Goal: Task Accomplishment & Management: Use online tool/utility

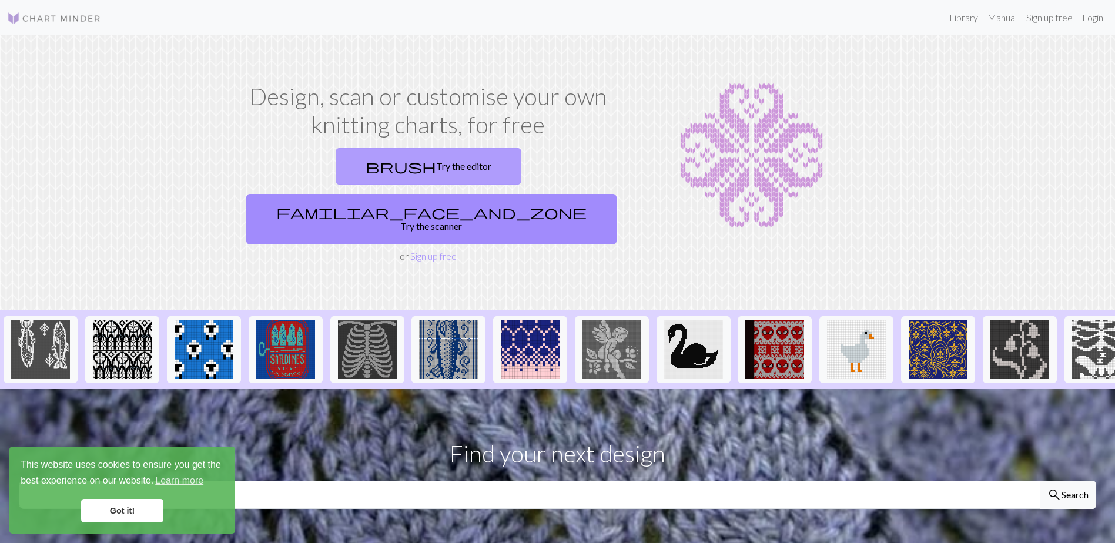
click at [355, 167] on link "brush Try the editor" at bounding box center [429, 166] width 186 height 36
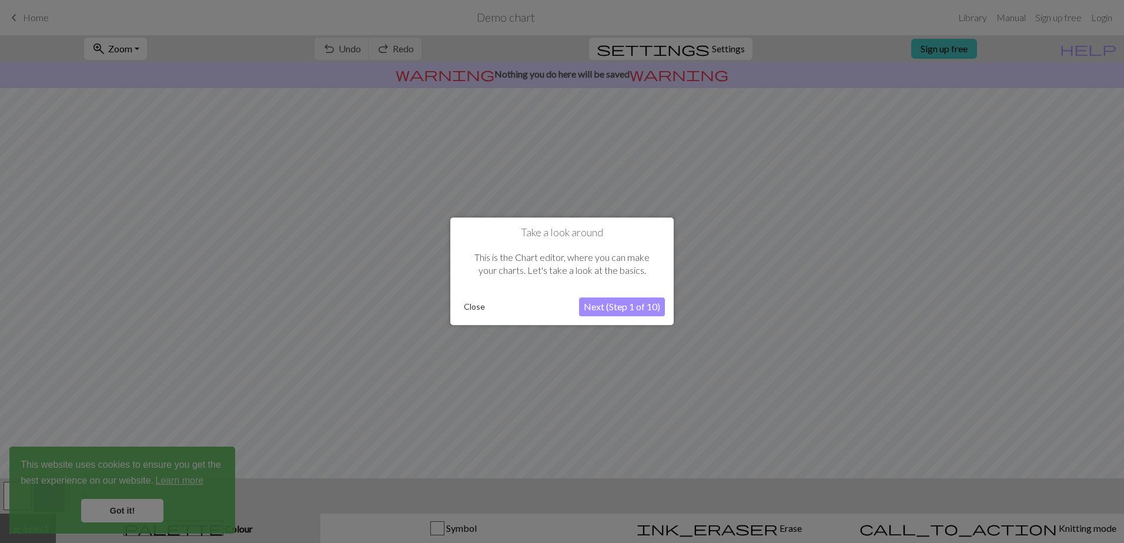
click at [635, 305] on button "Next (Step 1 of 10)" at bounding box center [622, 307] width 86 height 19
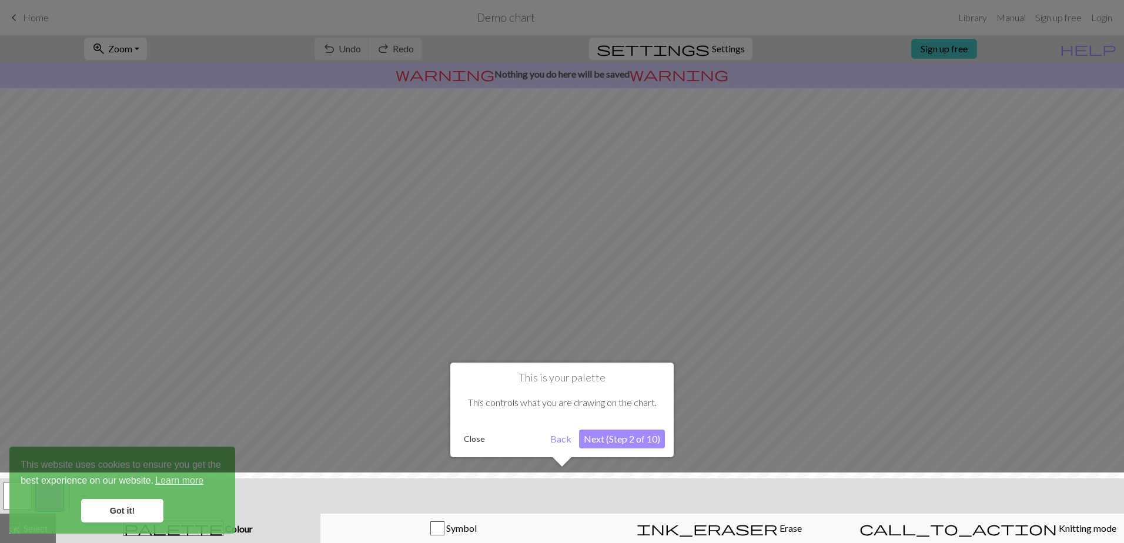
click at [637, 446] on button "Next (Step 2 of 10)" at bounding box center [622, 439] width 86 height 19
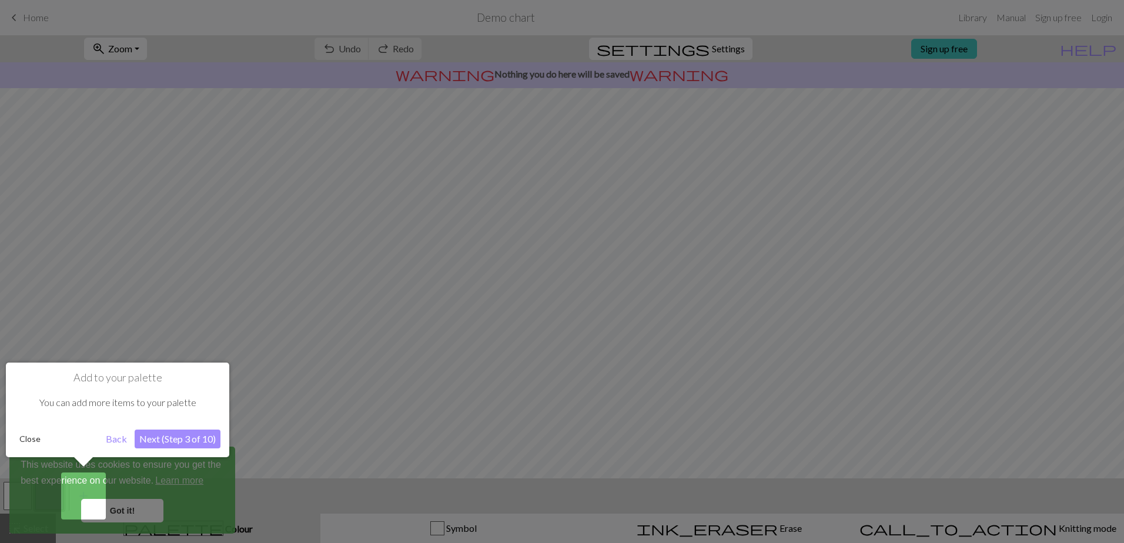
click at [203, 441] on button "Next (Step 3 of 10)" at bounding box center [178, 439] width 86 height 19
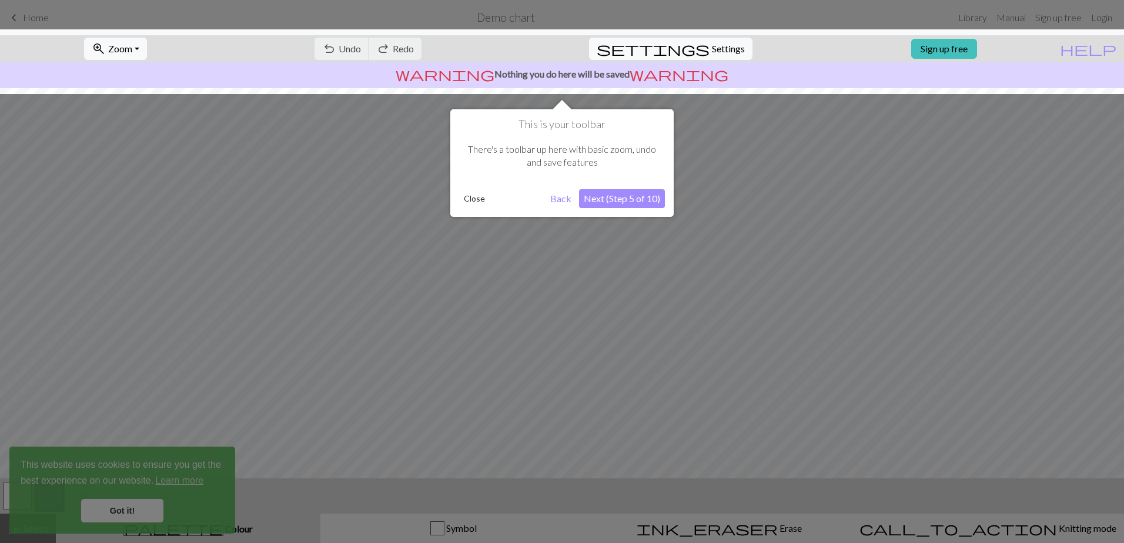
click at [611, 210] on div "This is your toolbar There's a toolbar up here with basic zoom, undo and save f…" at bounding box center [561, 163] width 223 height 108
click at [616, 193] on button "Next (Step 5 of 10)" at bounding box center [622, 198] width 86 height 19
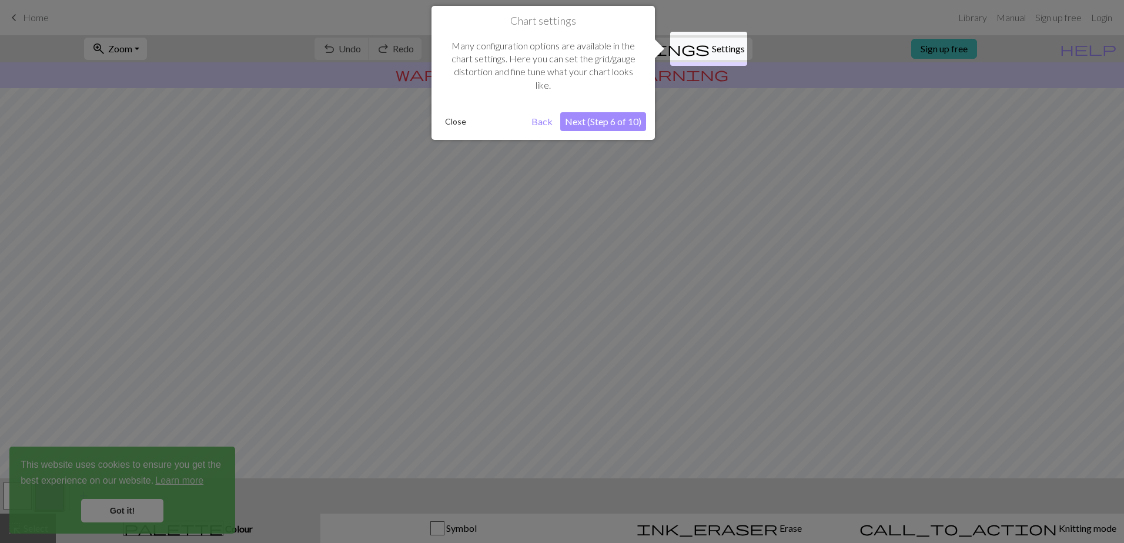
click at [622, 125] on button "Next (Step 6 of 10)" at bounding box center [603, 121] width 86 height 19
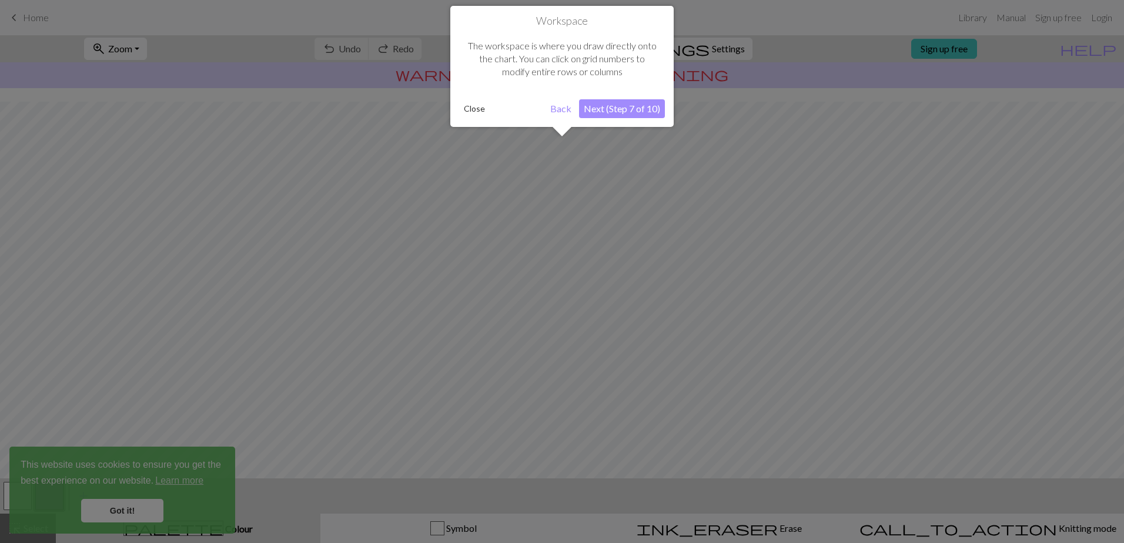
scroll to position [48, 0]
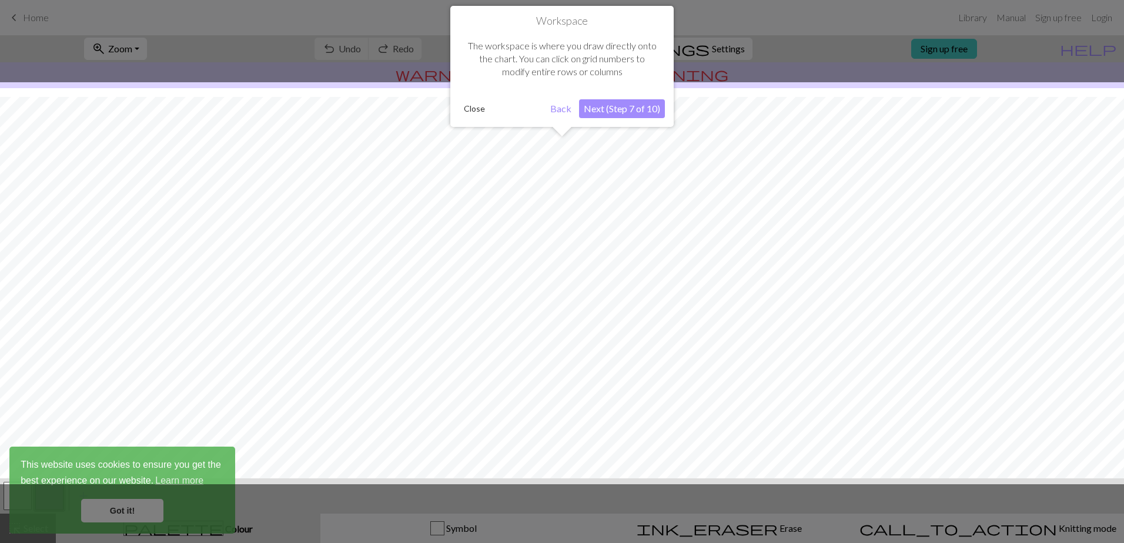
click at [622, 115] on button "Next (Step 7 of 10)" at bounding box center [622, 108] width 86 height 19
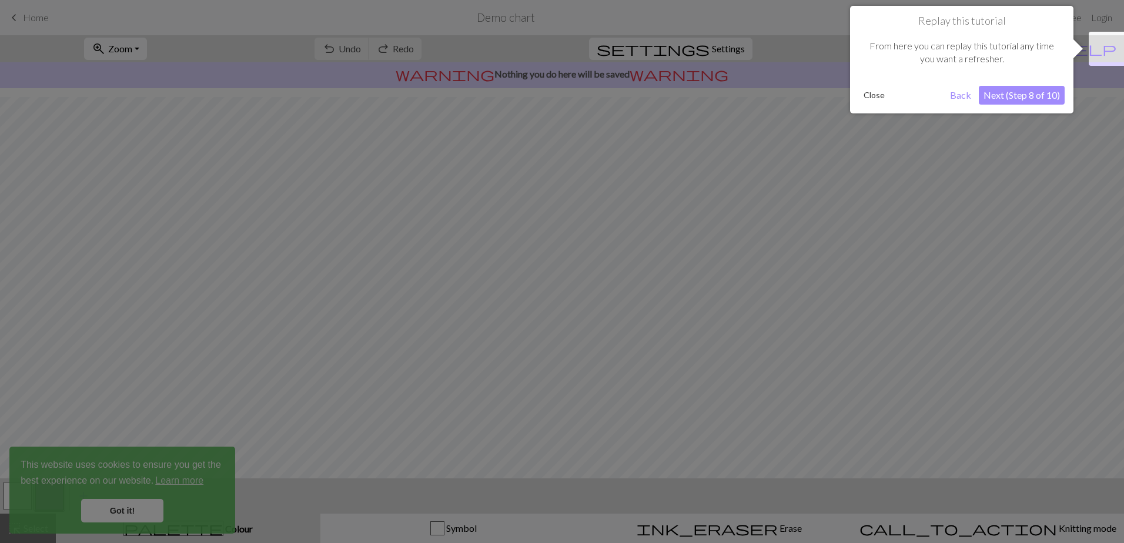
click at [1024, 96] on button "Next (Step 8 of 10)" at bounding box center [1022, 95] width 86 height 19
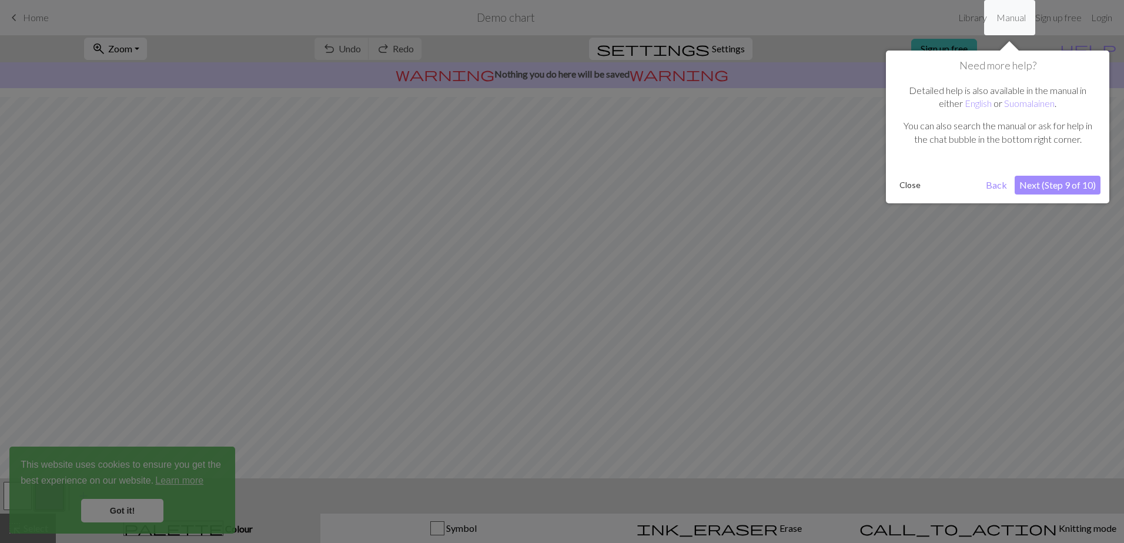
click at [1047, 182] on button "Next (Step 9 of 10)" at bounding box center [1057, 185] width 86 height 19
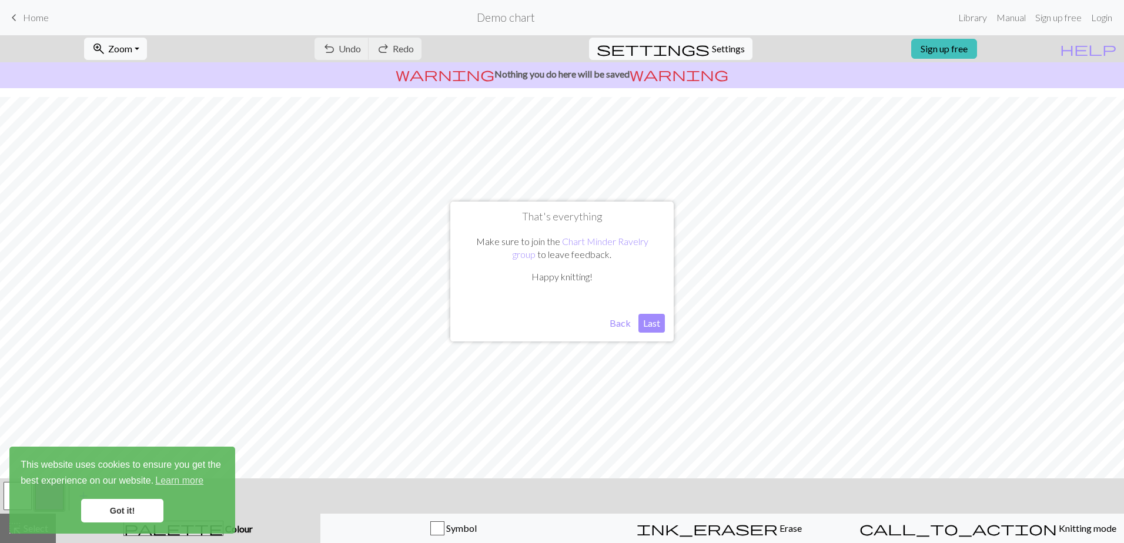
click at [648, 326] on button "Last" at bounding box center [651, 323] width 26 height 19
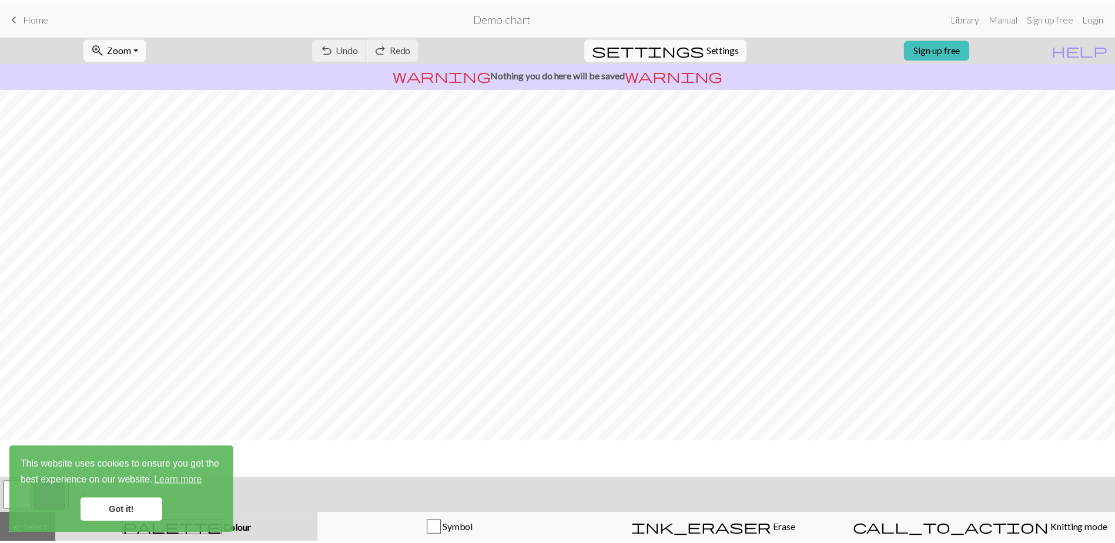
scroll to position [0, 0]
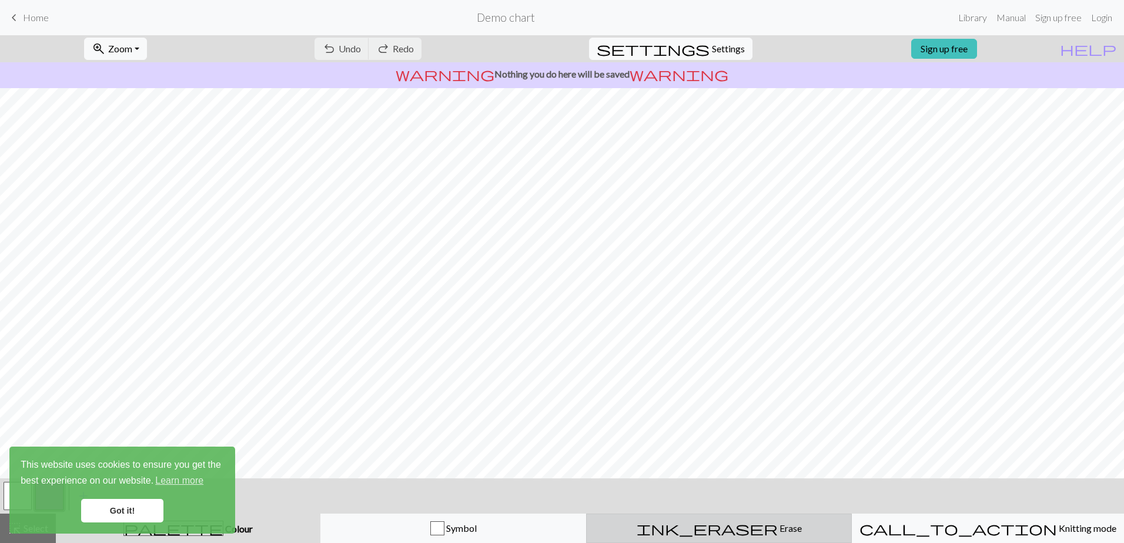
click at [744, 525] on div "ink_eraser Erase Erase" at bounding box center [719, 528] width 250 height 14
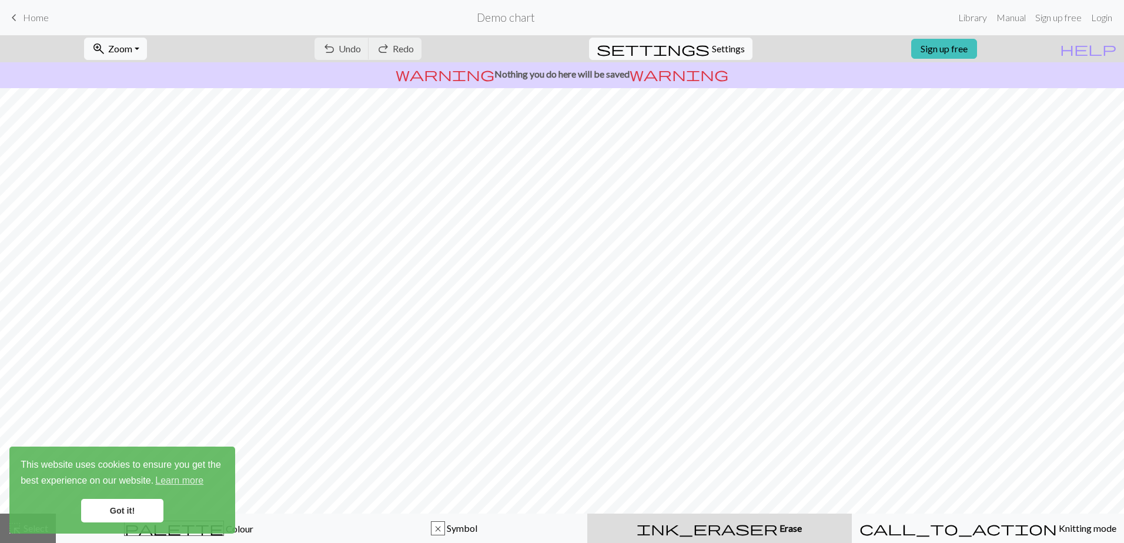
click at [610, 445] on div "zoom_in Zoom Zoom Fit all Fit width Fit height 50% 100% 150% 200% undo Undo Und…" at bounding box center [562, 289] width 1124 height 508
click at [108, 511] on link "Got it!" at bounding box center [122, 511] width 82 height 24
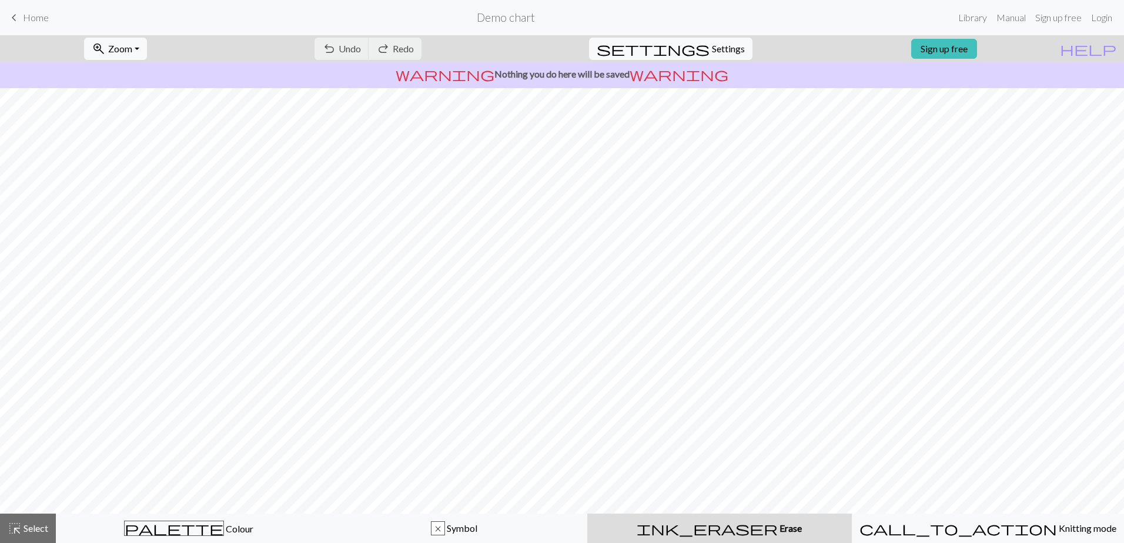
click at [206, 533] on div "This website uses cookies to ensure you get the best experience on our website.…" at bounding box center [122, 490] width 226 height 87
click at [38, 525] on span "Select" at bounding box center [35, 528] width 26 height 11
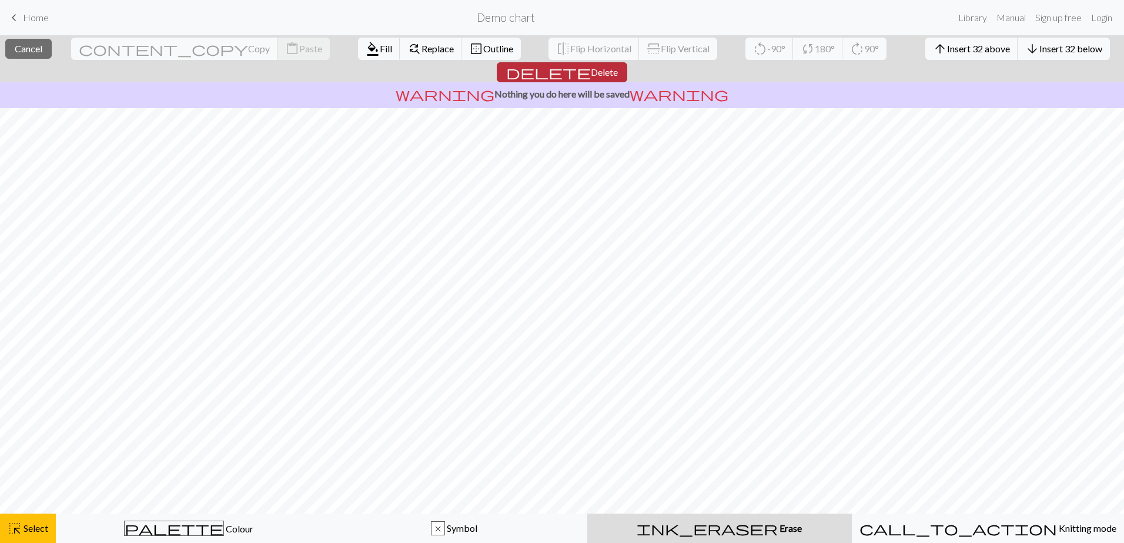
click at [618, 66] on span "Delete" at bounding box center [604, 71] width 27 height 11
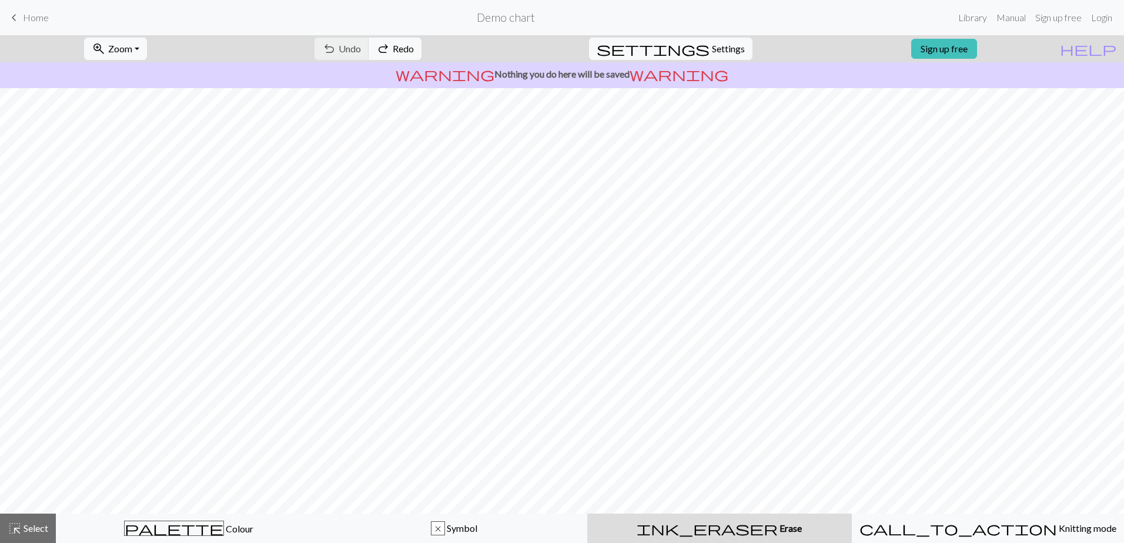
click at [19, 15] on span "keyboard_arrow_left" at bounding box center [14, 17] width 14 height 16
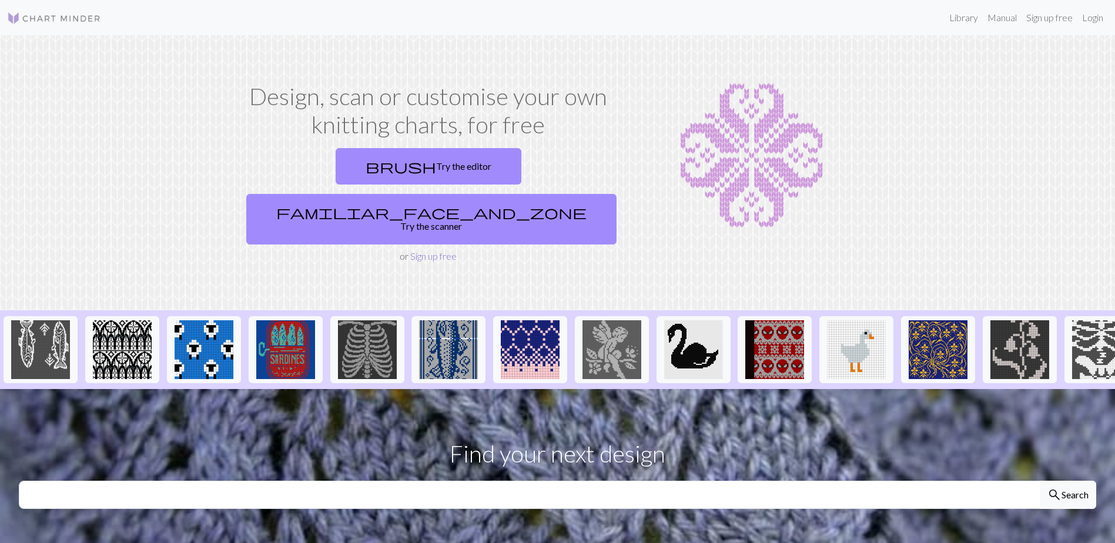
click at [421, 250] on link "Sign up free" at bounding box center [433, 255] width 46 height 11
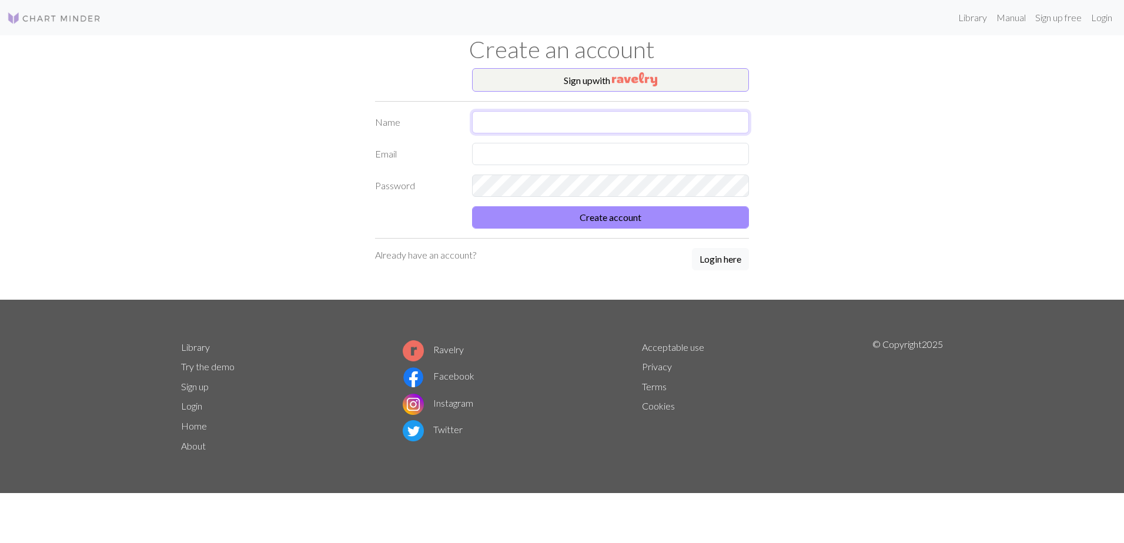
click at [538, 118] on input "text" at bounding box center [610, 122] width 277 height 22
type input "sara"
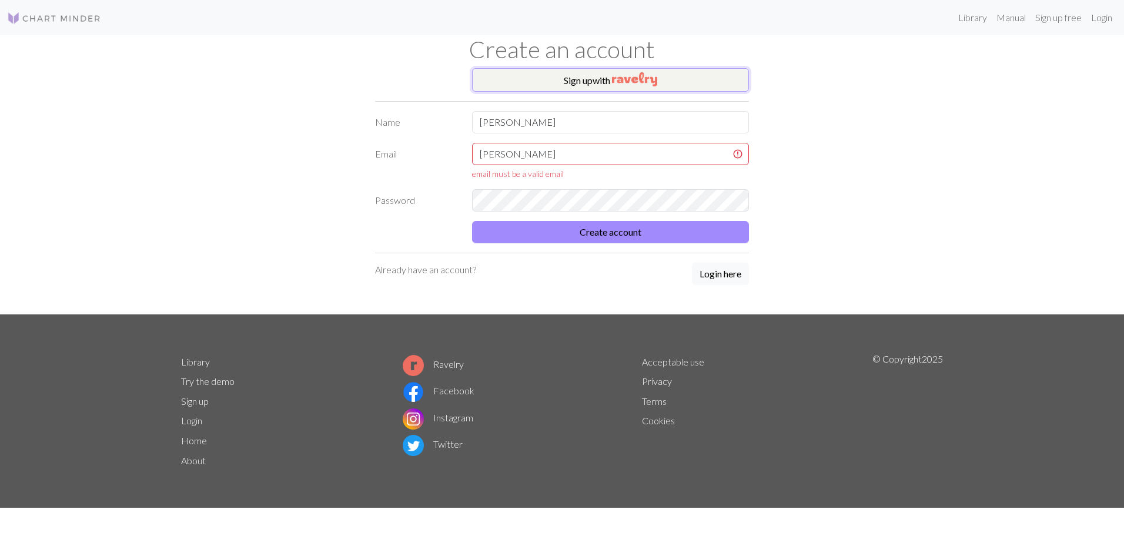
click at [645, 83] on img "button" at bounding box center [634, 79] width 45 height 14
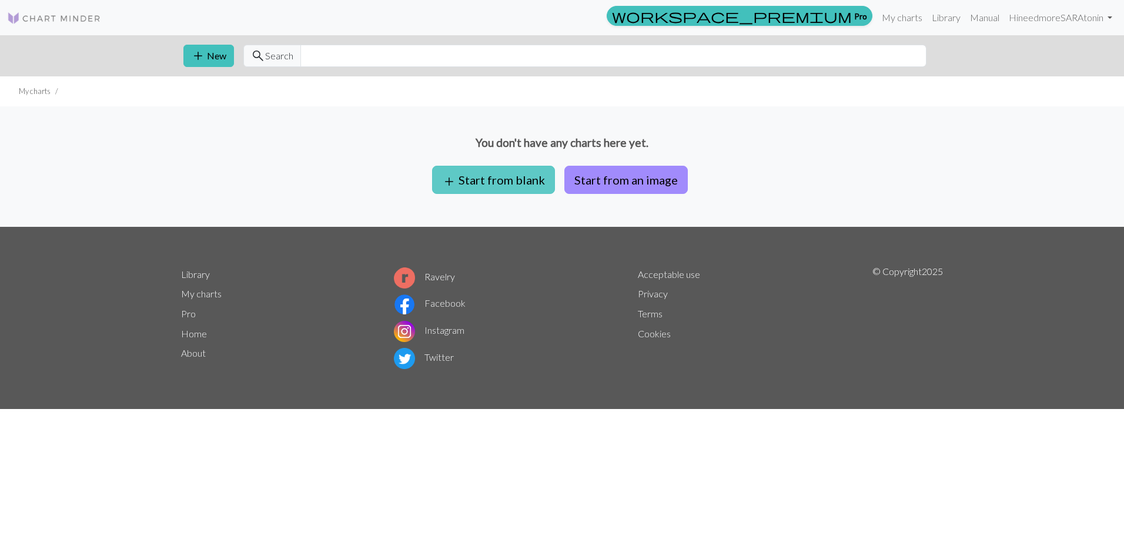
click at [487, 178] on button "add Start from blank" at bounding box center [493, 180] width 123 height 28
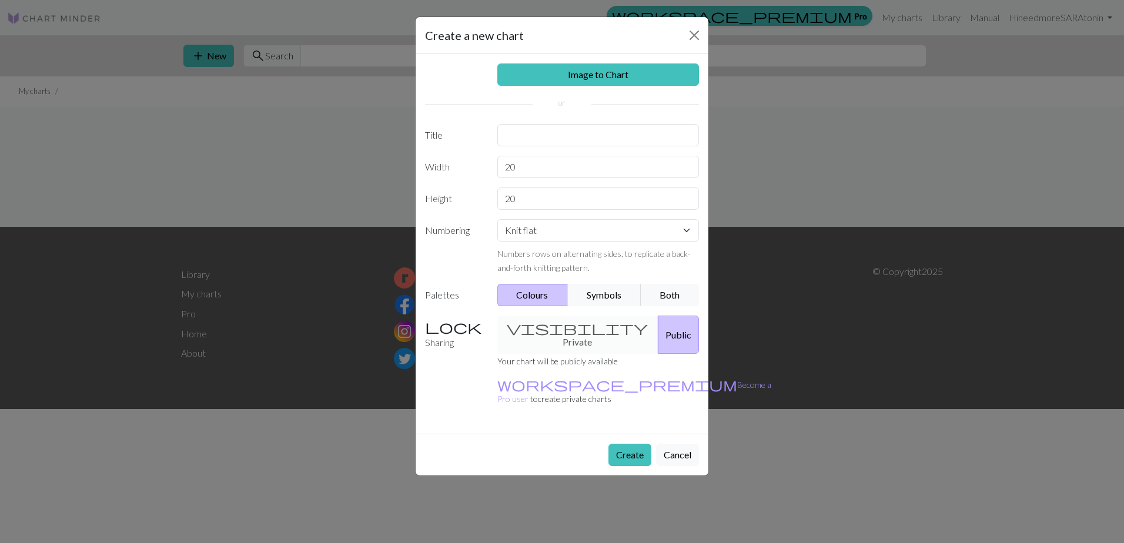
click at [564, 334] on div "visibility Private Public" at bounding box center [598, 335] width 216 height 38
click at [561, 330] on div "visibility Private Public" at bounding box center [598, 335] width 216 height 38
click at [554, 130] on input "text" at bounding box center [598, 135] width 202 height 22
type input "web"
click at [618, 444] on button "Create" at bounding box center [629, 455] width 43 height 22
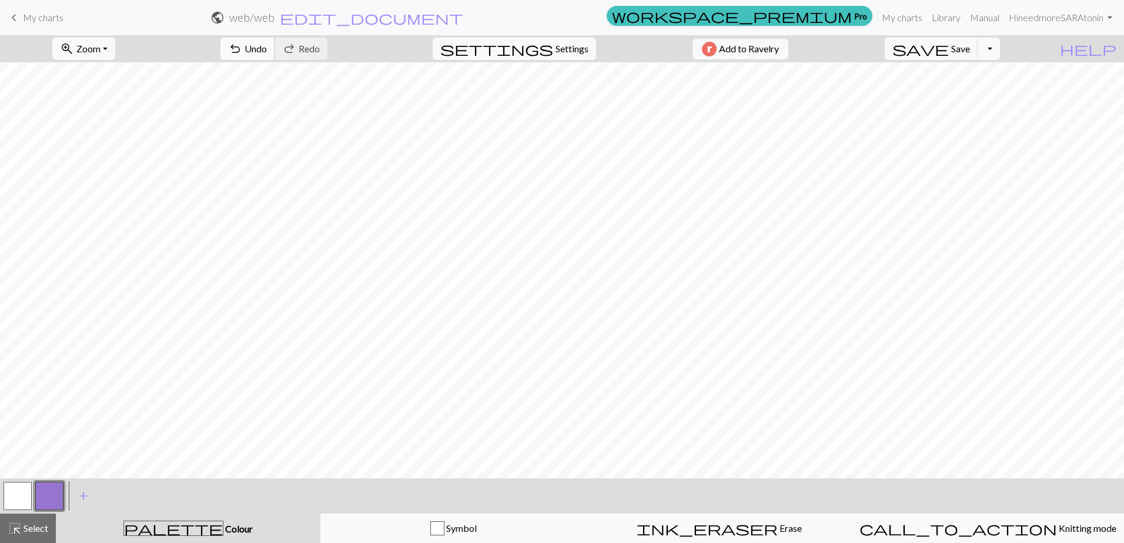
click at [267, 49] on span "Undo" at bounding box center [256, 48] width 22 height 11
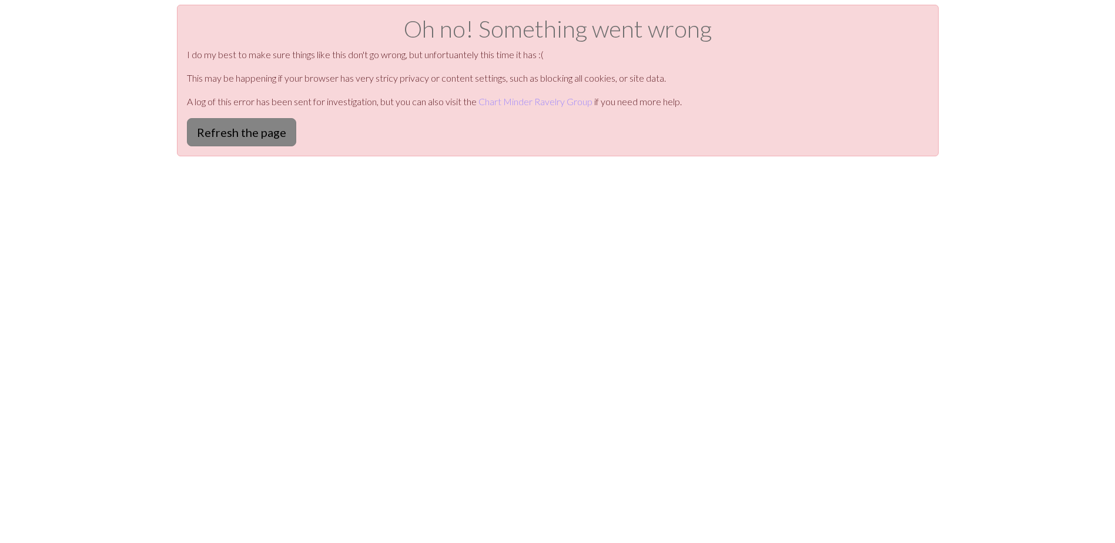
click at [261, 130] on button "Refresh the page" at bounding box center [241, 132] width 109 height 28
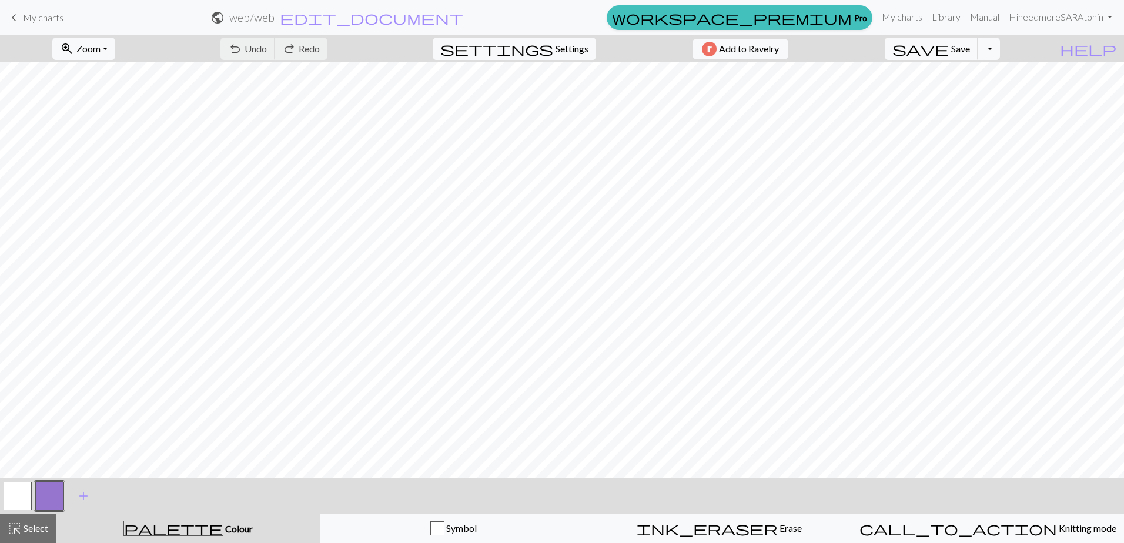
click at [25, 21] on span "My charts" at bounding box center [43, 17] width 41 height 11
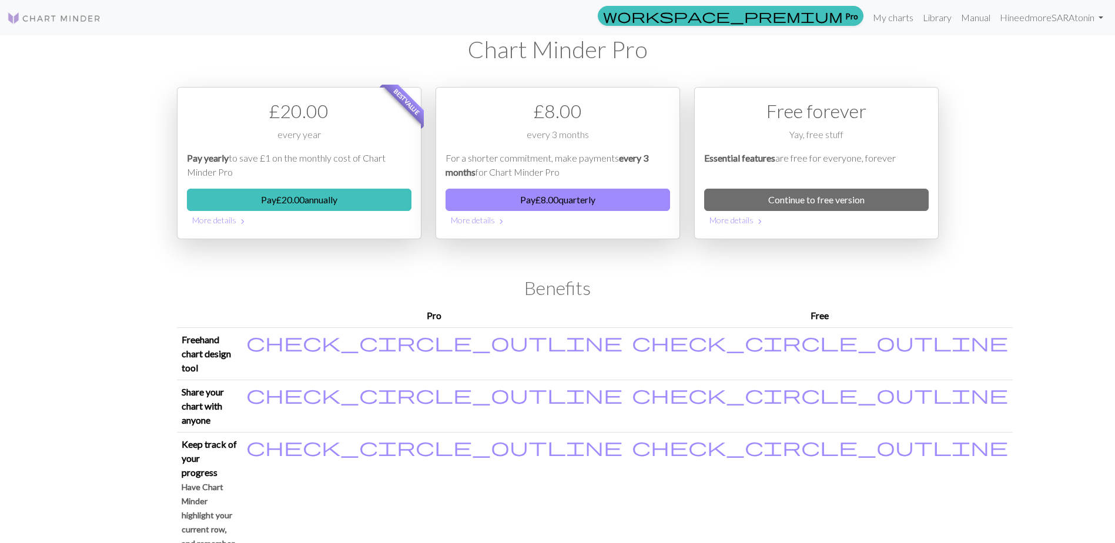
click at [40, 19] on img at bounding box center [54, 18] width 94 height 14
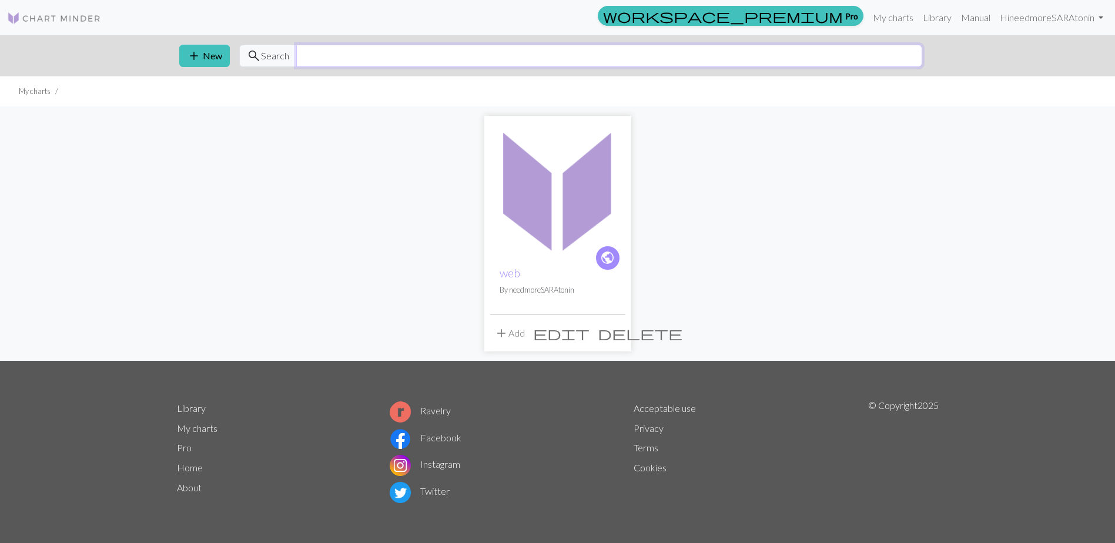
click at [314, 59] on input "text" at bounding box center [609, 56] width 626 height 22
type input "e"
type input "web"
click at [267, 56] on span "Search" at bounding box center [275, 56] width 28 height 14
click at [346, 58] on input "web" at bounding box center [609, 56] width 626 height 22
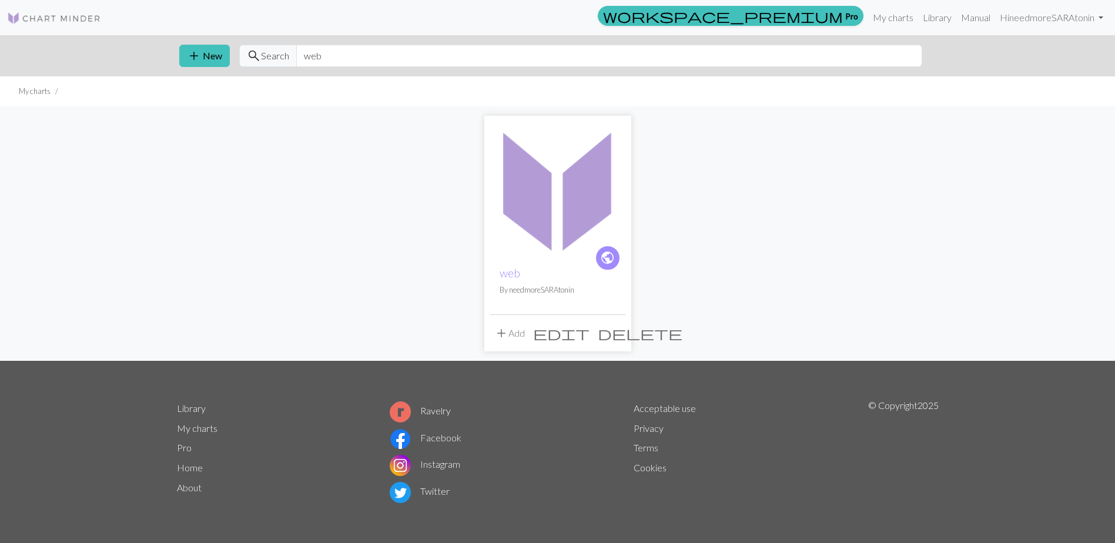
click at [46, 18] on img at bounding box center [54, 18] width 94 height 14
click at [942, 18] on link "Library" at bounding box center [937, 18] width 38 height 24
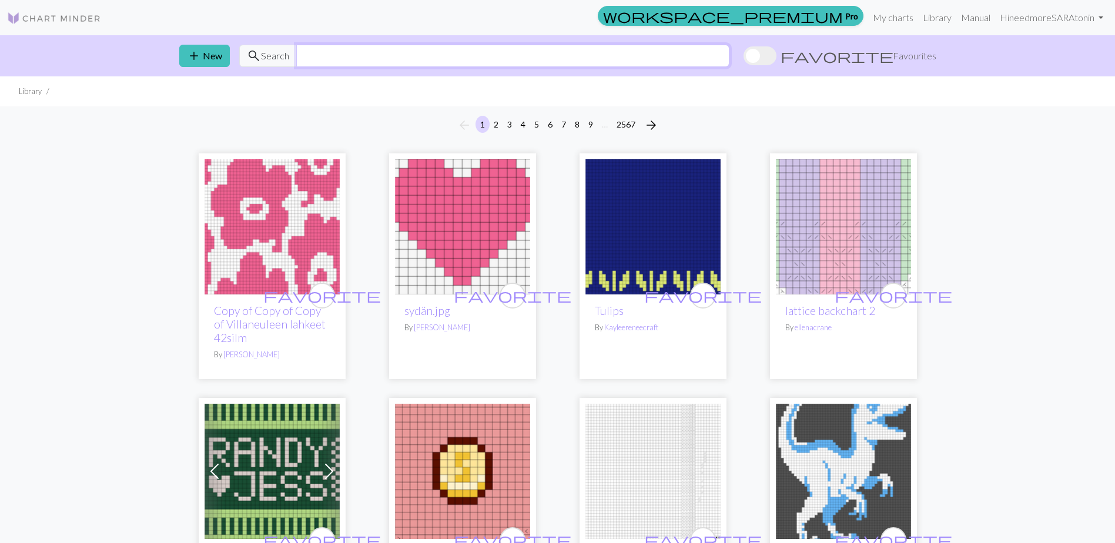
click at [352, 48] on input "text" at bounding box center [512, 56] width 433 height 22
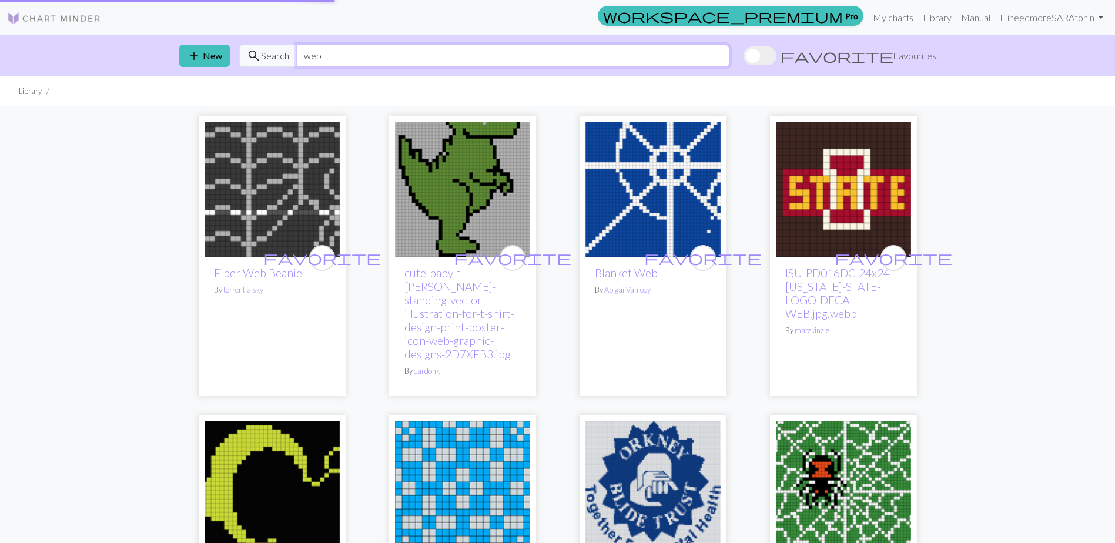
type input "web"
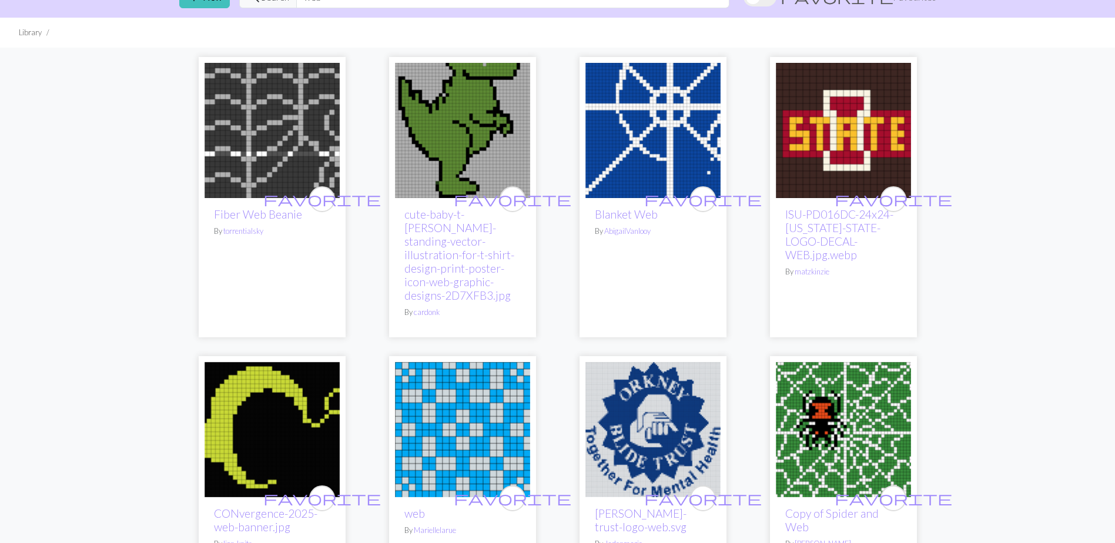
click at [265, 172] on img at bounding box center [272, 130] width 135 height 135
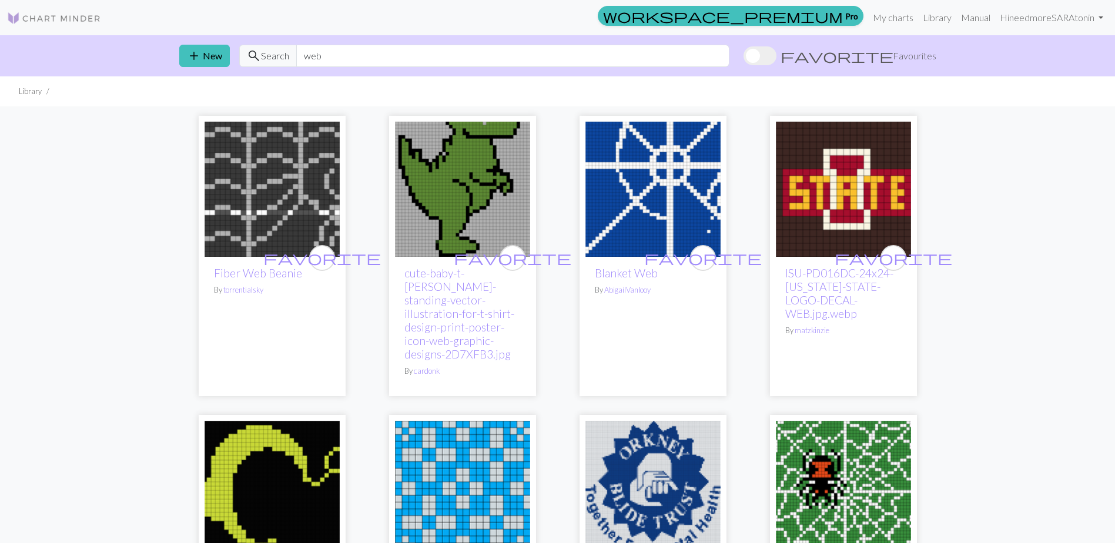
click at [702, 185] on img at bounding box center [652, 189] width 135 height 135
click at [906, 17] on link "My charts" at bounding box center [893, 18] width 50 height 24
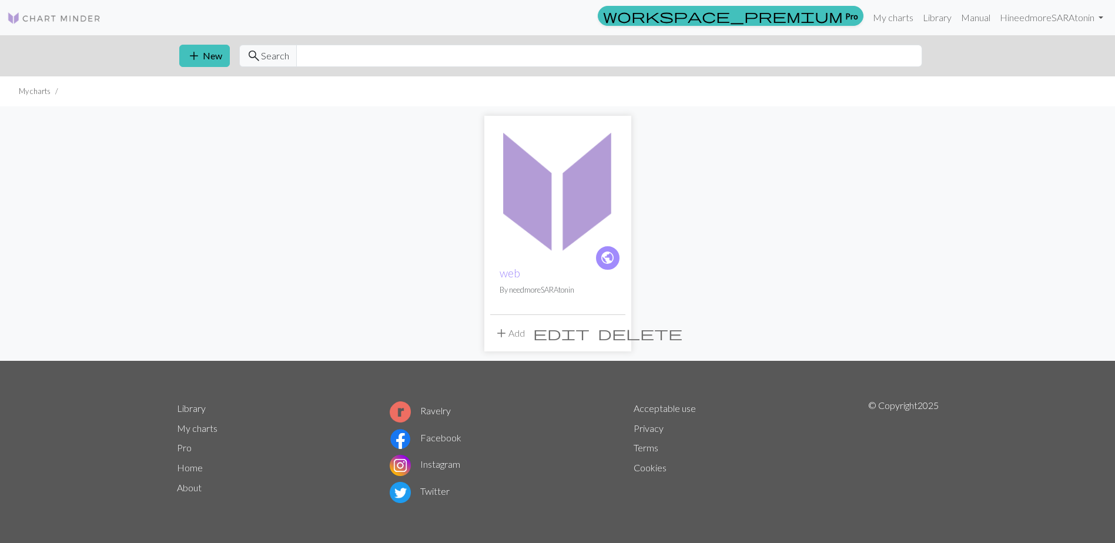
click at [545, 217] on img at bounding box center [557, 189] width 135 height 135
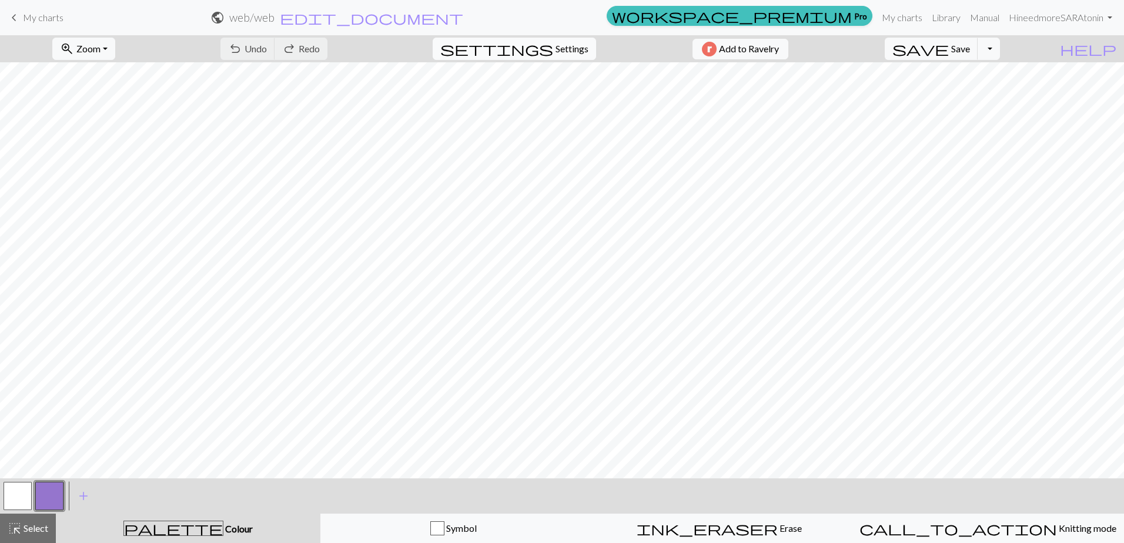
click at [573, 48] on span "Settings" at bounding box center [571, 49] width 33 height 14
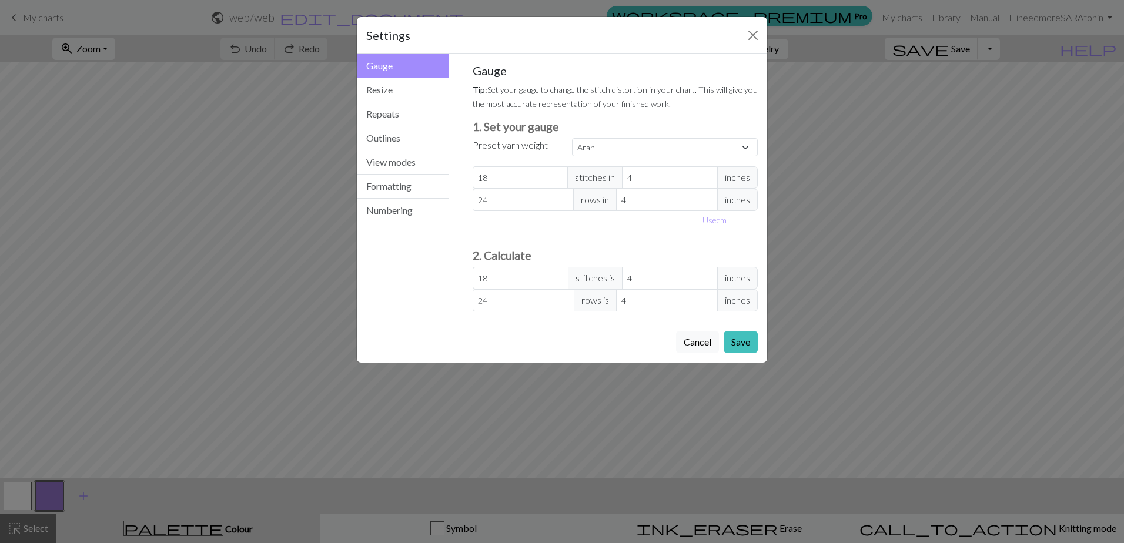
click at [666, 159] on div "Gauge Tip: Set your gauge to change the stitch distortion in your chart. This w…" at bounding box center [616, 187] width 286 height 248
click at [665, 149] on select "Custom Square Lace Light Fingering Fingering Sport Double knit Worsted Aran Bul…" at bounding box center [665, 147] width 186 height 18
select select "fingering"
click at [572, 138] on select "Custom Square Lace Light Fingering Fingering Sport Double knit Worsted Aran Bul…" at bounding box center [665, 147] width 186 height 18
type input "28"
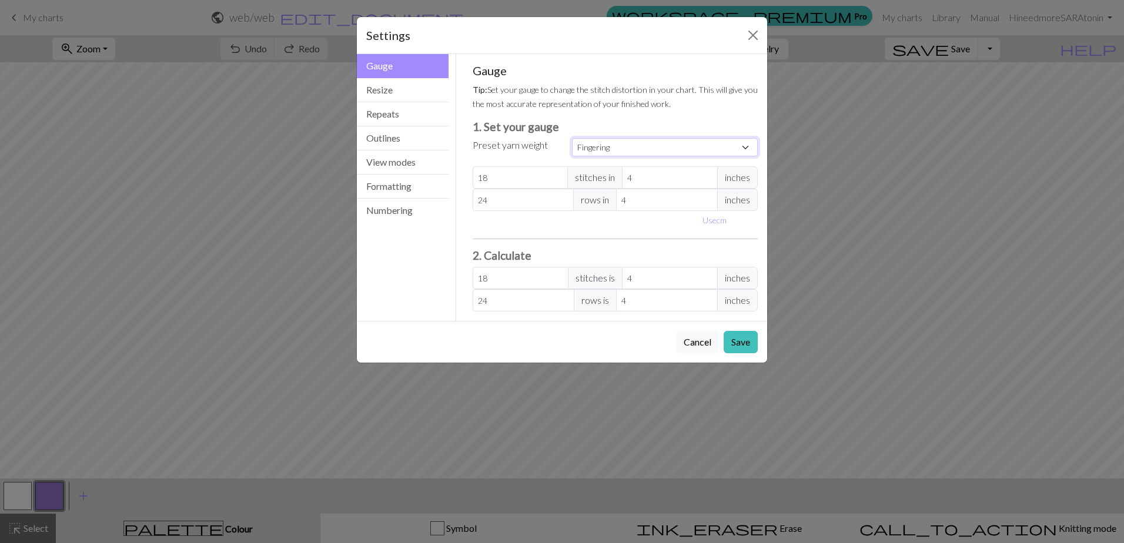
type input "36"
type input "28"
type input "36"
click at [392, 95] on button "Resize" at bounding box center [403, 90] width 92 height 24
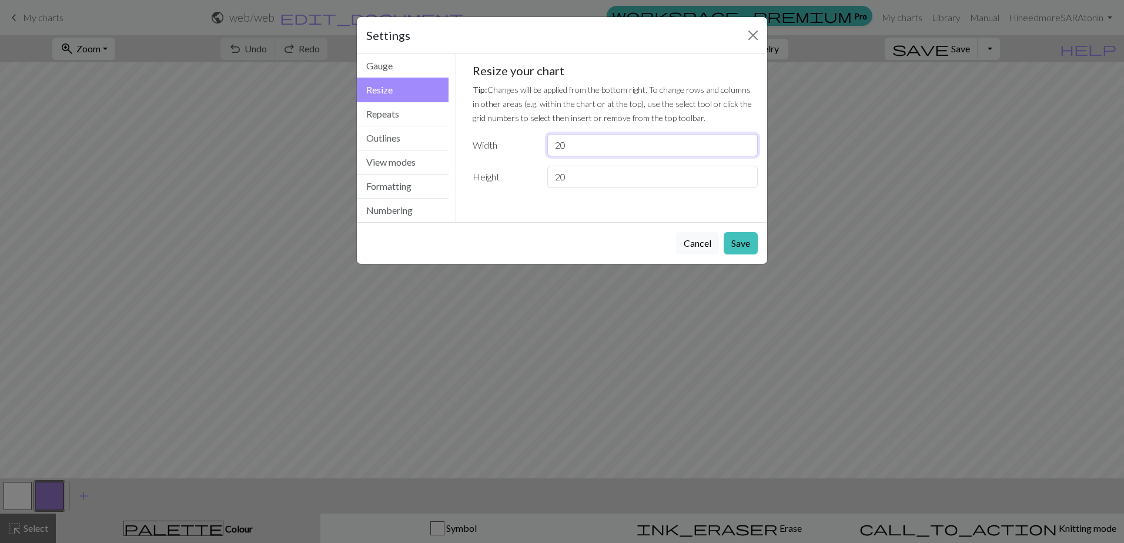
drag, startPoint x: 581, startPoint y: 141, endPoint x: 533, endPoint y: 143, distance: 47.6
click at [533, 143] on div "Width 20" at bounding box center [616, 145] width 300 height 22
click at [590, 141] on input "20" at bounding box center [652, 145] width 210 height 22
type input "16"
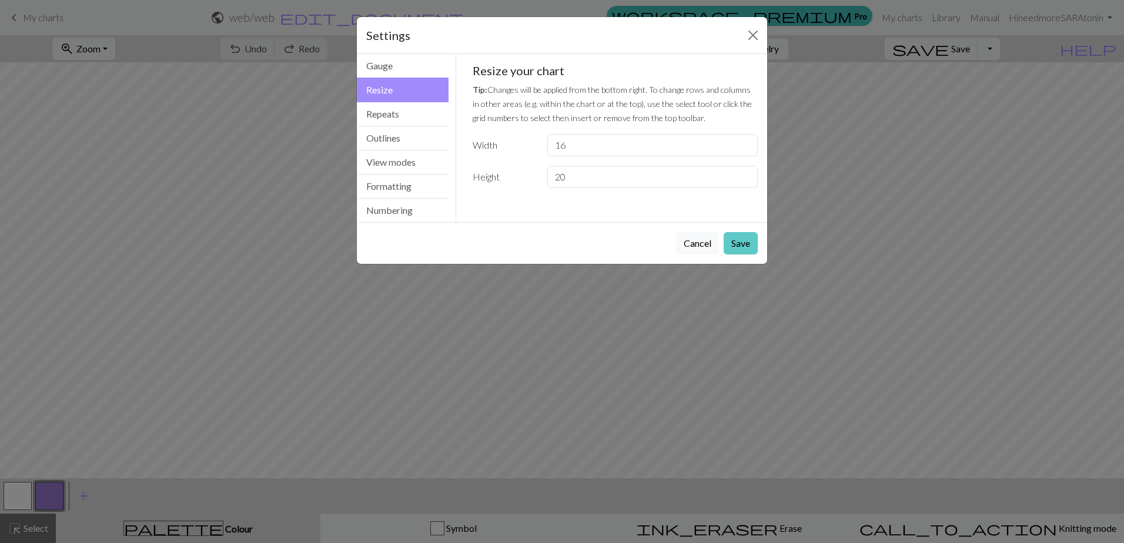
click at [741, 245] on button "Save" at bounding box center [741, 243] width 34 height 22
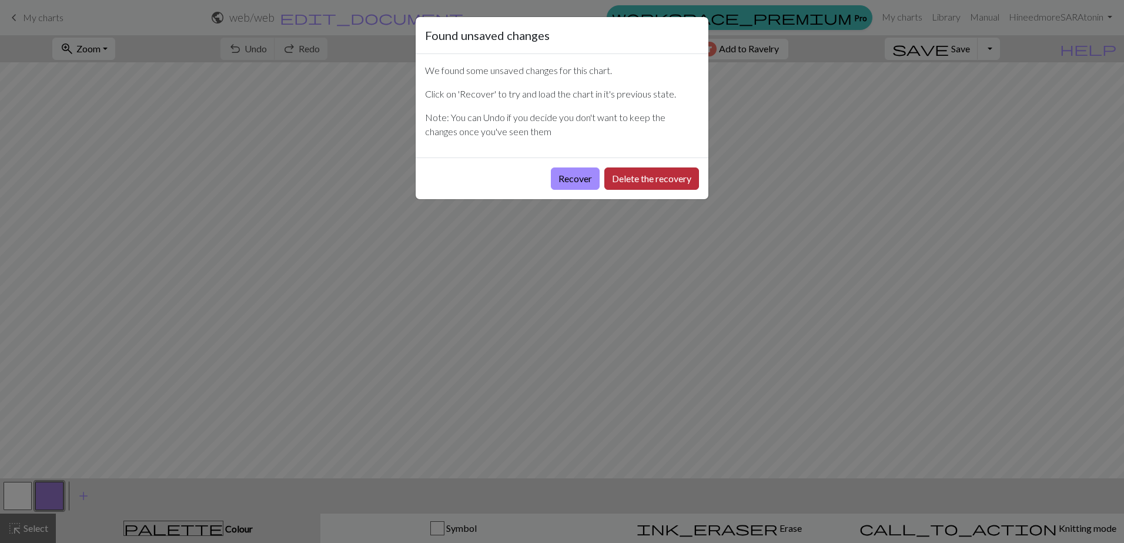
click at [661, 182] on button "Delete the recovery" at bounding box center [651, 179] width 95 height 22
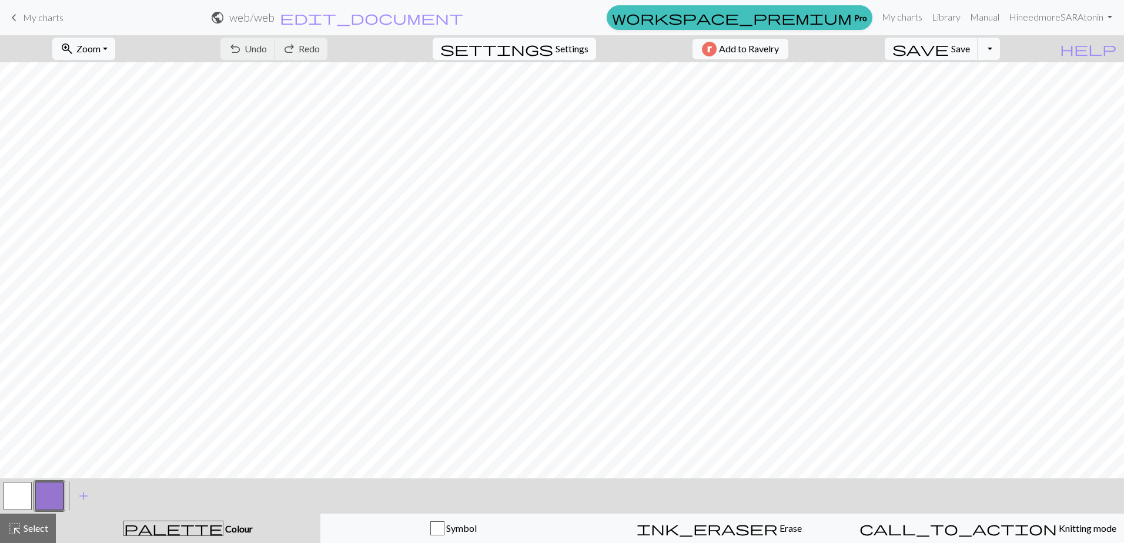
click at [544, 53] on span "settings" at bounding box center [496, 49] width 113 height 16
select select "aran"
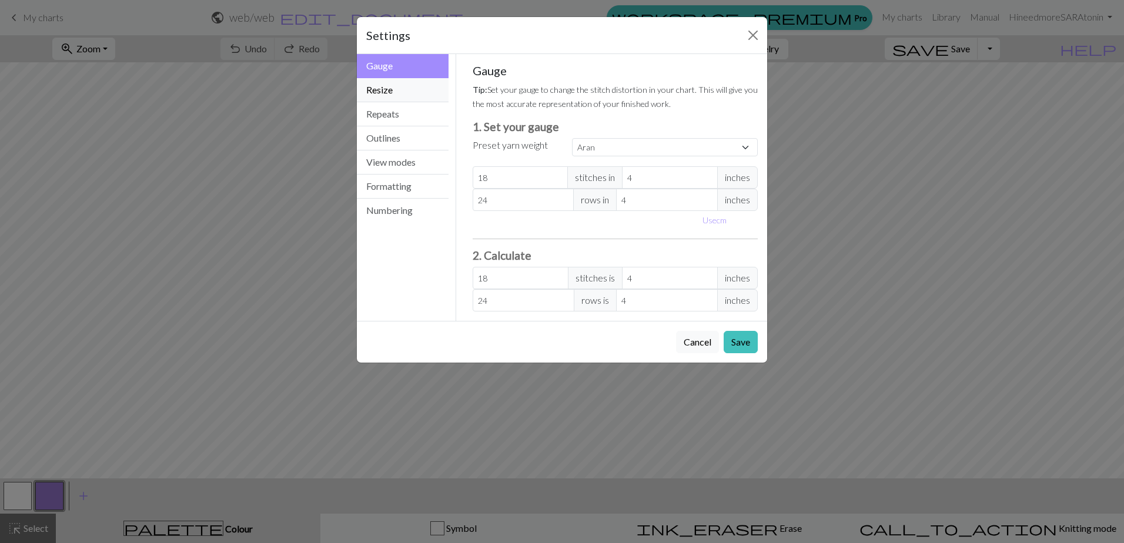
click at [408, 91] on button "Resize" at bounding box center [403, 90] width 92 height 24
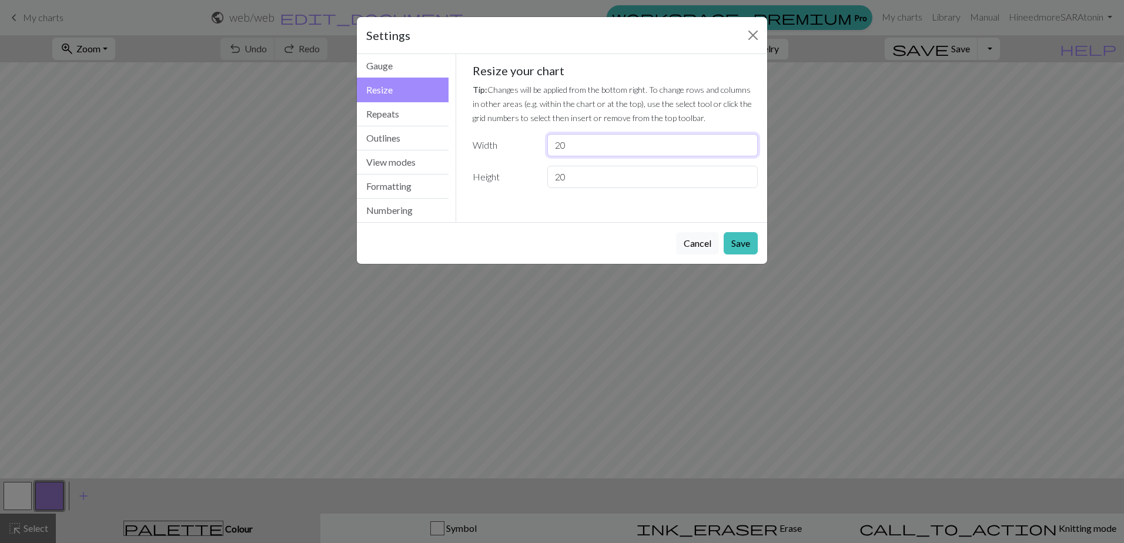
drag, startPoint x: 587, startPoint y: 150, endPoint x: 510, endPoint y: 146, distance: 77.1
click at [510, 145] on div "Width 20" at bounding box center [616, 145] width 300 height 22
type input "16"
click at [739, 234] on button "Save" at bounding box center [741, 243] width 34 height 22
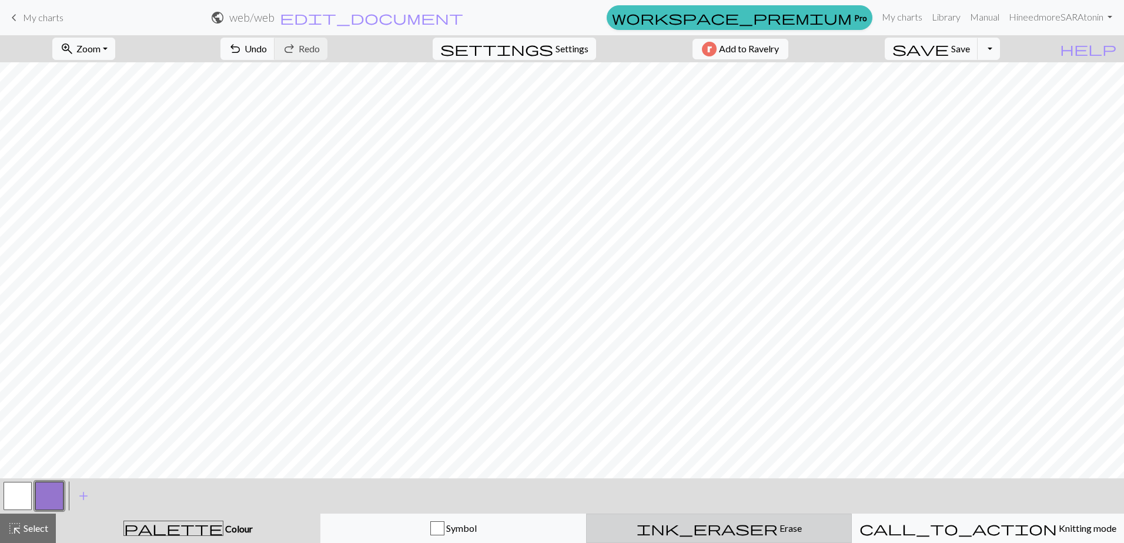
drag, startPoint x: 741, startPoint y: 528, endPoint x: 734, endPoint y: 519, distance: 10.9
click at [778, 527] on span "Erase" at bounding box center [790, 528] width 24 height 11
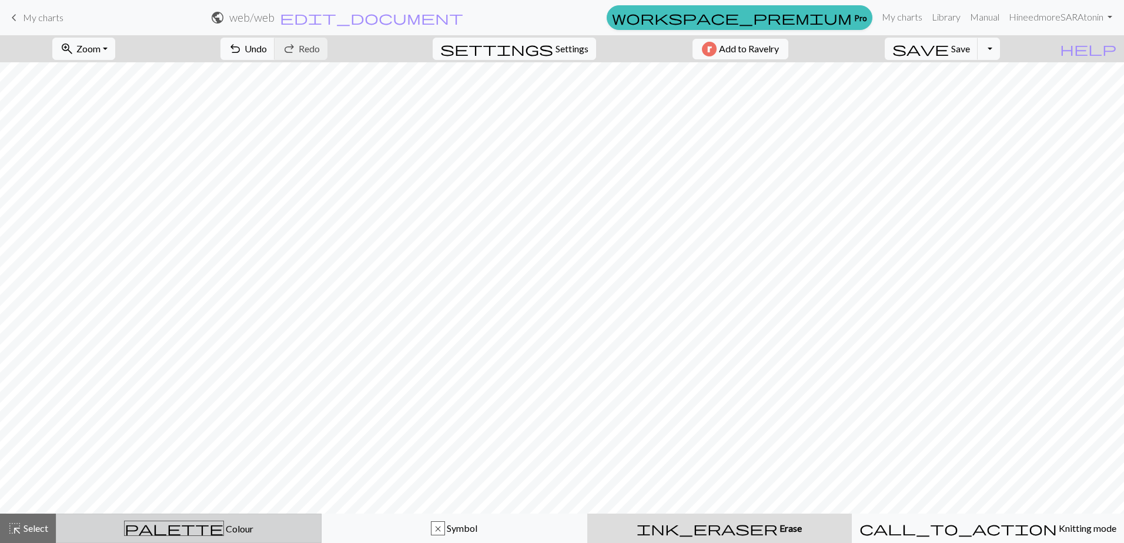
click at [148, 521] on div "palette Colour Colour" at bounding box center [188, 528] width 250 height 15
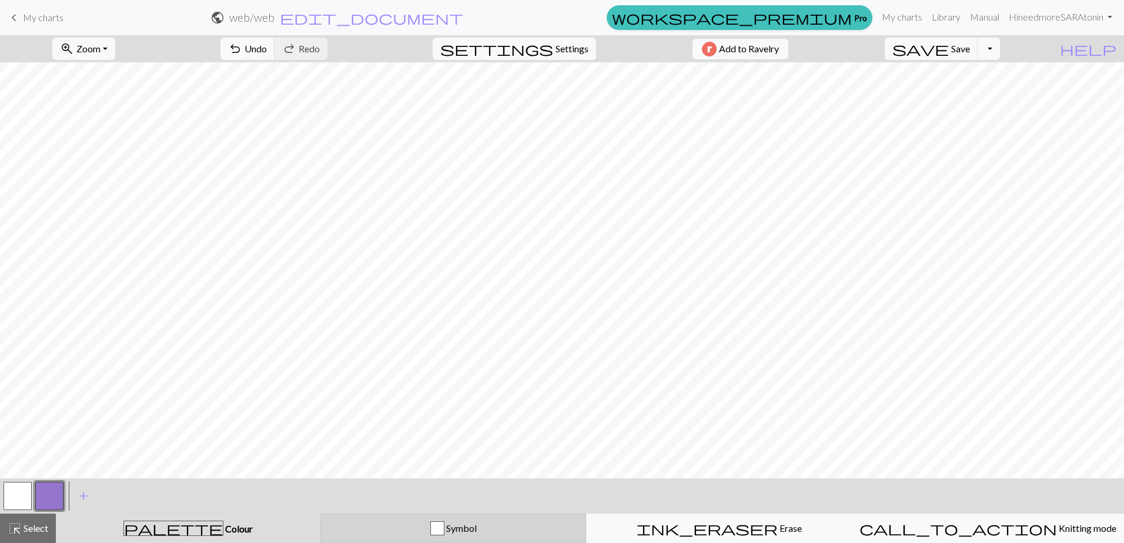
click at [476, 537] on button "Symbol" at bounding box center [453, 528] width 266 height 29
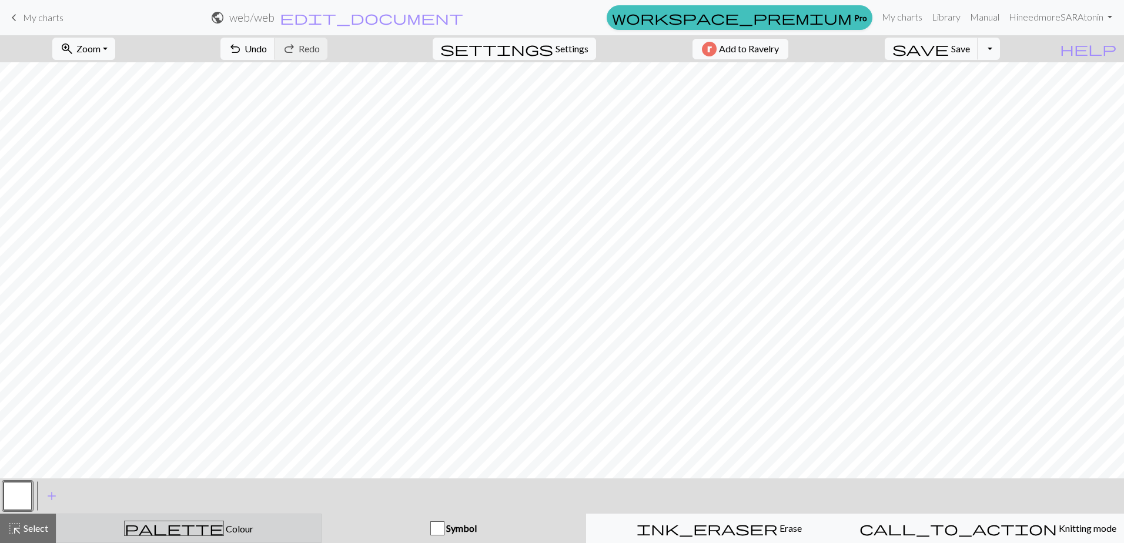
click at [270, 529] on div "palette Colour Colour" at bounding box center [188, 528] width 250 height 15
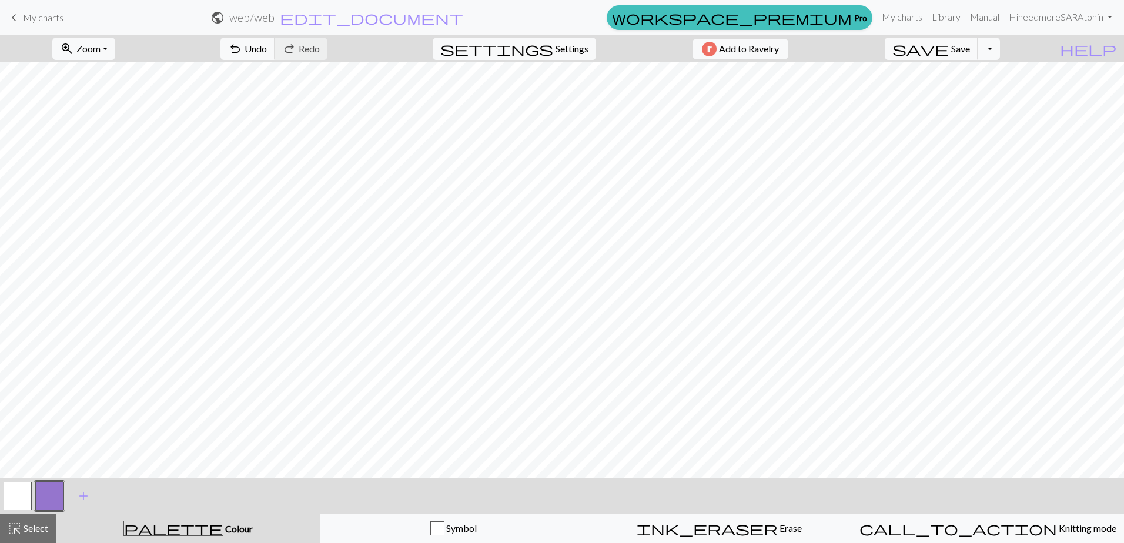
click at [40, 488] on button "button" at bounding box center [49, 496] width 28 height 28
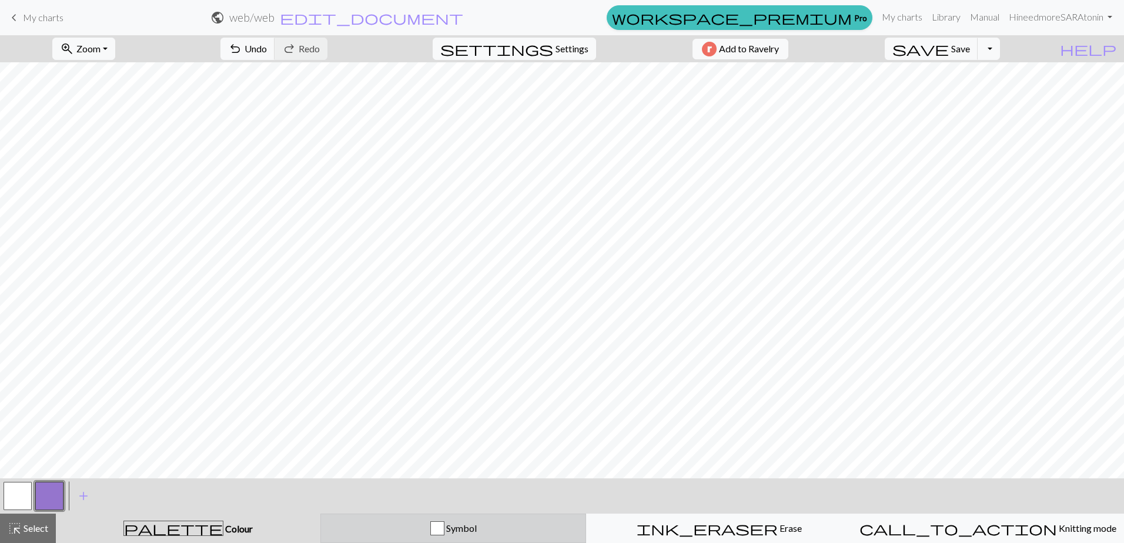
click at [474, 523] on span "Symbol" at bounding box center [460, 528] width 32 height 11
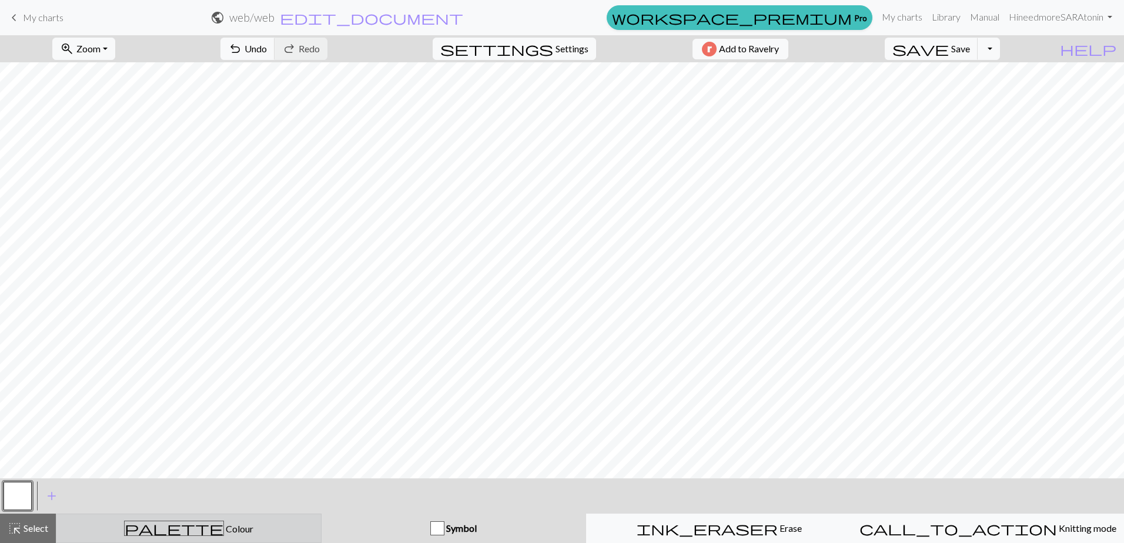
click at [236, 520] on button "palette Colour Colour" at bounding box center [189, 528] width 266 height 29
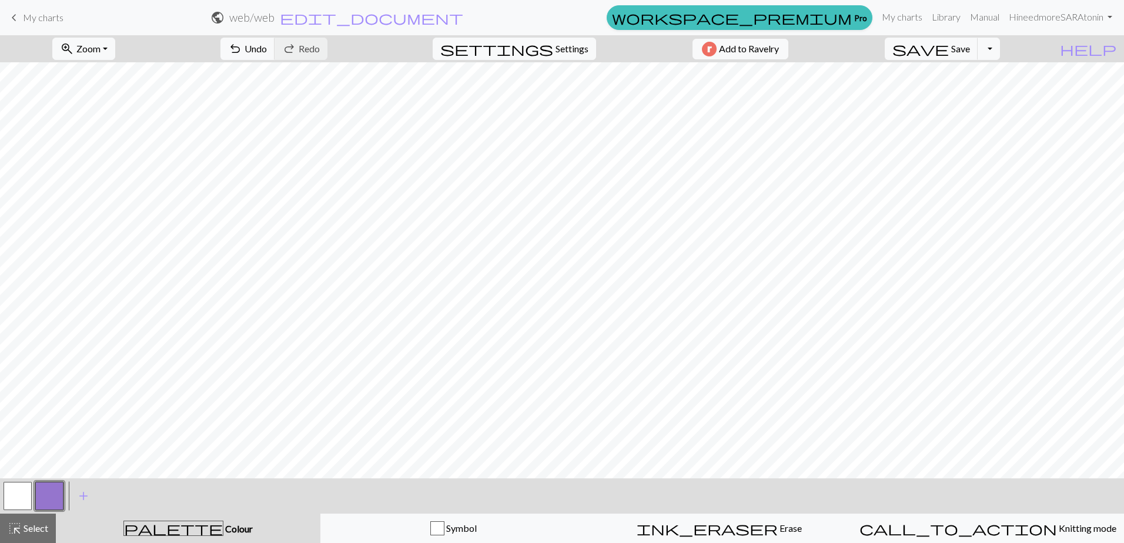
click at [8, 493] on button "button" at bounding box center [18, 496] width 28 height 28
click at [53, 487] on button "button" at bounding box center [49, 496] width 28 height 28
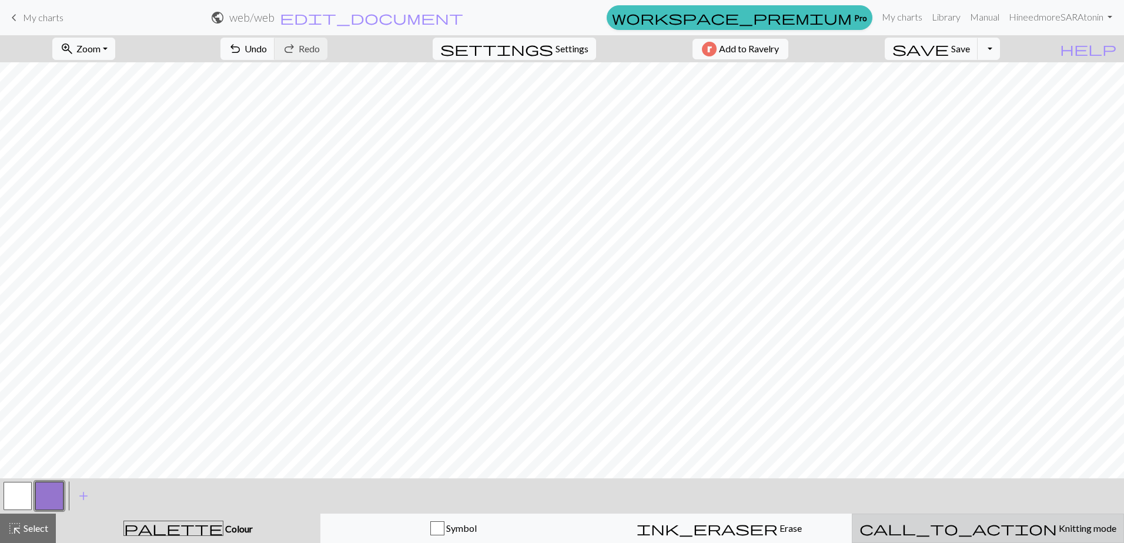
click at [1057, 531] on span "Knitting mode" at bounding box center [1086, 528] width 59 height 11
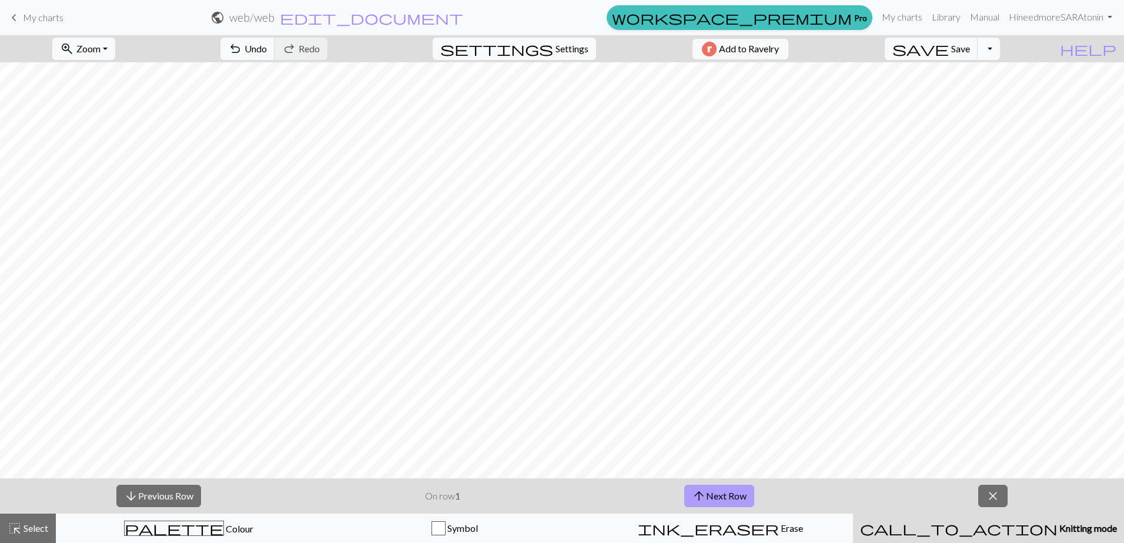
click at [726, 491] on button "arrow_upward Next Row" at bounding box center [719, 496] width 70 height 22
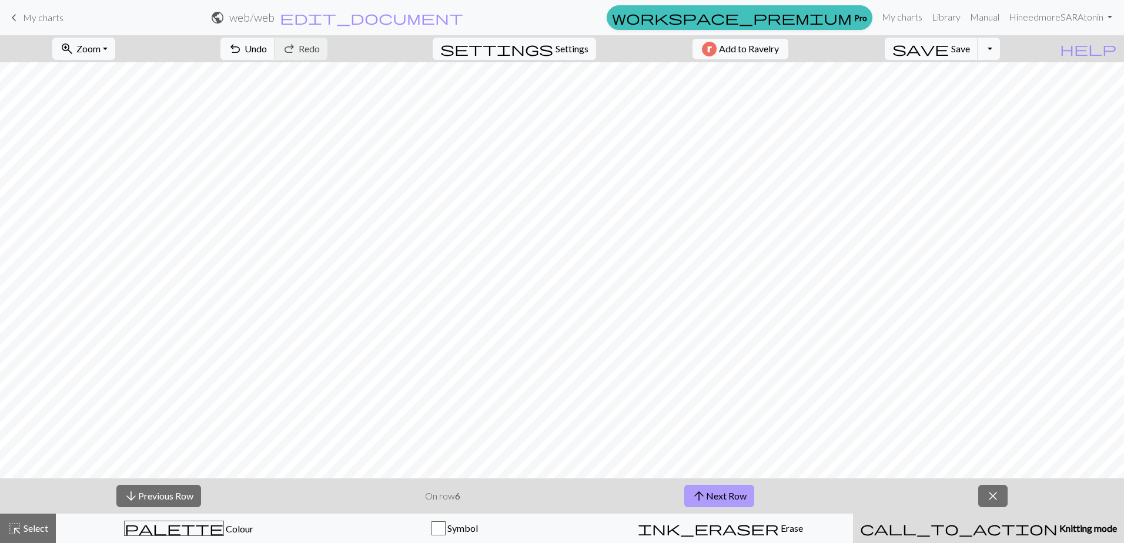
click at [726, 491] on button "arrow_upward Next Row" at bounding box center [719, 496] width 70 height 22
click at [726, 491] on button "arrow_upward Next Row" at bounding box center [721, 496] width 70 height 22
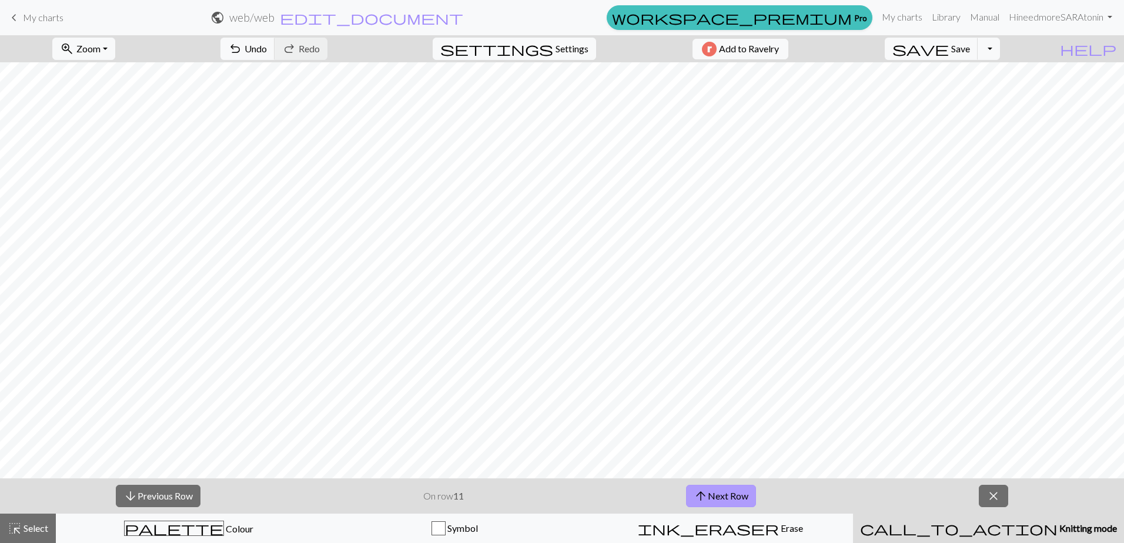
click at [726, 491] on button "arrow_upward Next Row" at bounding box center [721, 496] width 70 height 22
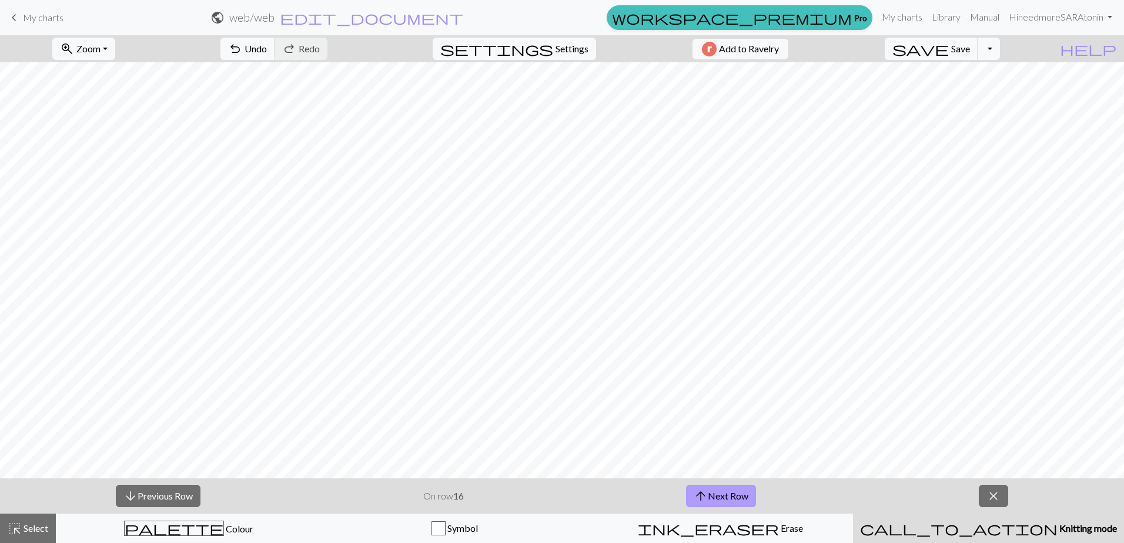
click at [726, 491] on button "arrow_upward Next Row" at bounding box center [721, 496] width 70 height 22
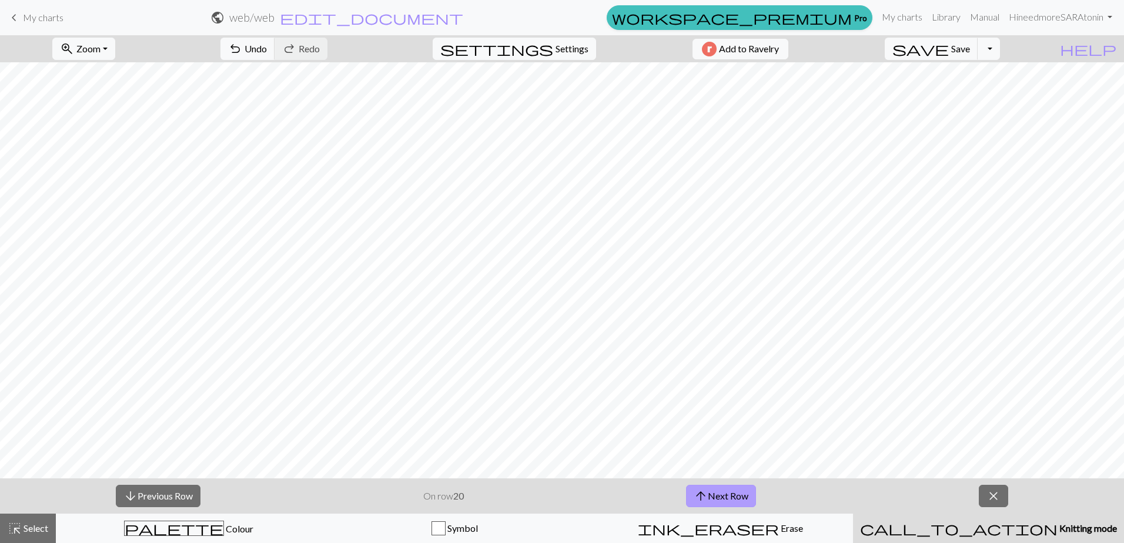
click at [725, 490] on button "arrow_upward Next Row" at bounding box center [721, 496] width 70 height 22
click at [560, 41] on button "settings Settings" at bounding box center [514, 49] width 163 height 22
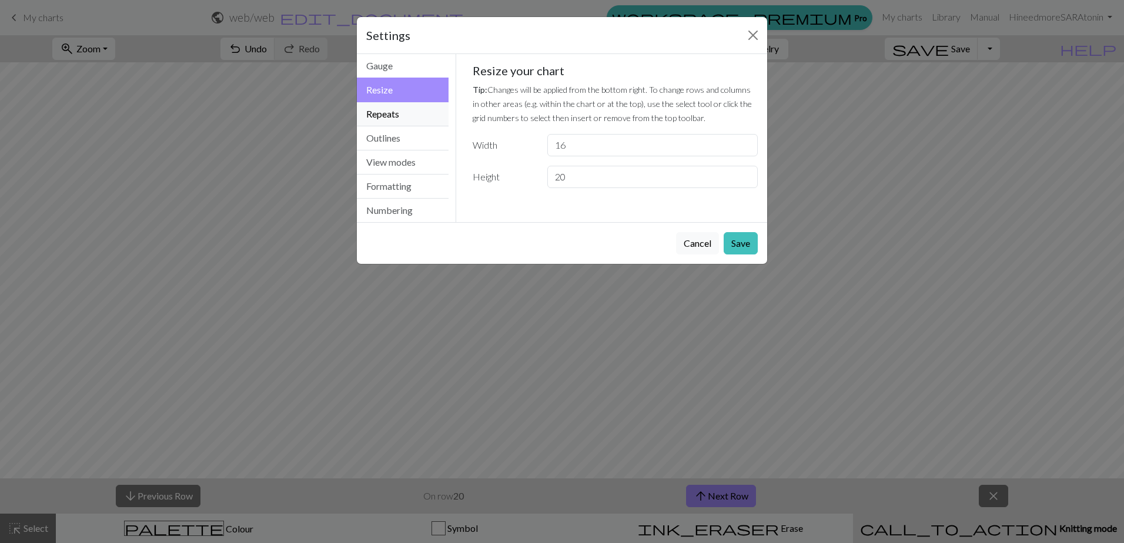
click at [414, 112] on button "Repeats" at bounding box center [403, 114] width 92 height 24
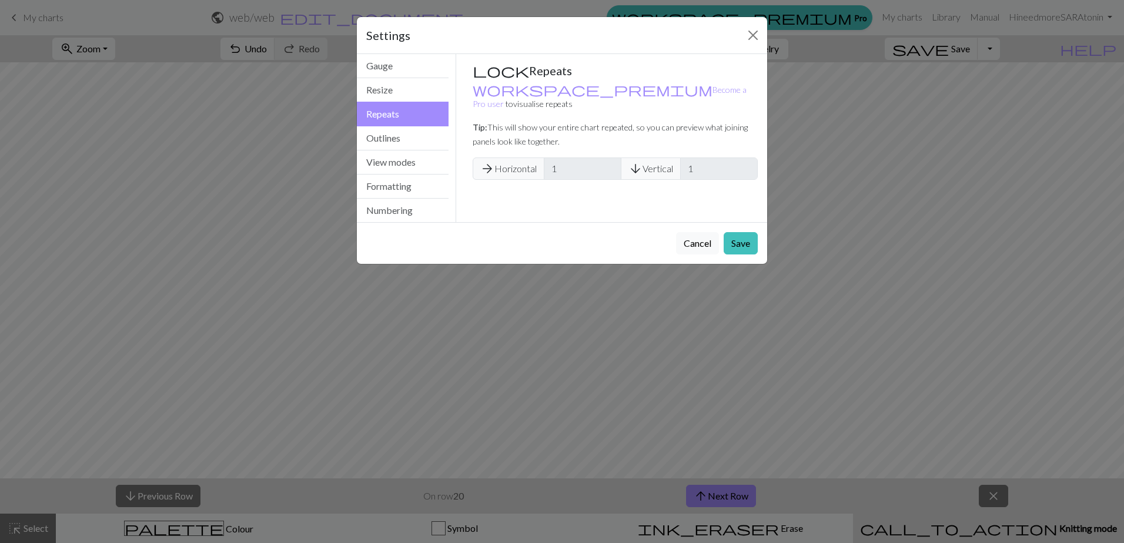
click at [664, 159] on span "arrow_downward Vertical" at bounding box center [651, 169] width 60 height 22
click at [739, 251] on button "Save" at bounding box center [741, 243] width 34 height 22
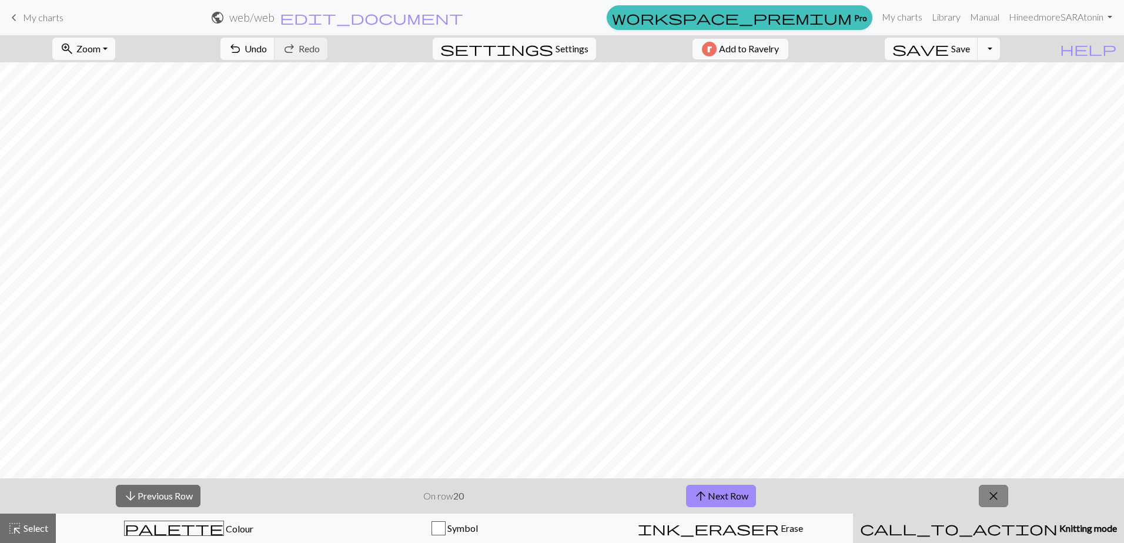
click at [996, 493] on span "close" at bounding box center [993, 496] width 14 height 16
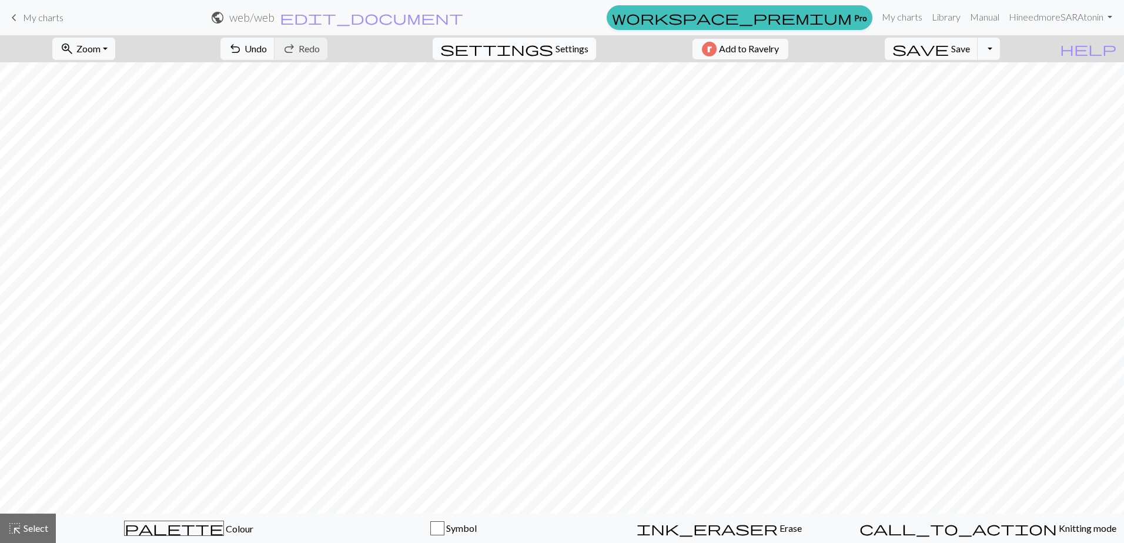
click at [533, 41] on span "settings" at bounding box center [496, 49] width 113 height 16
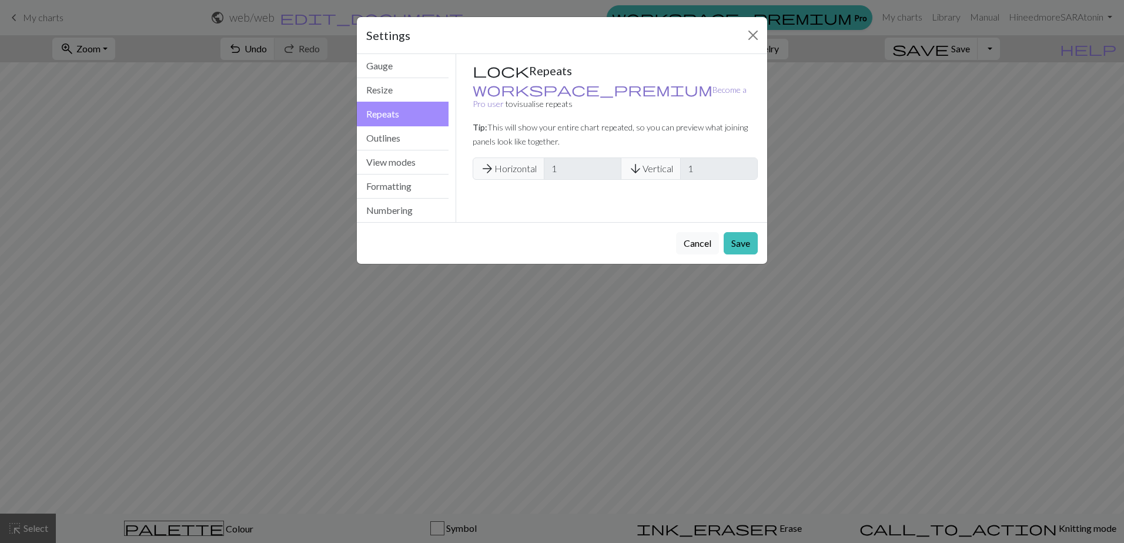
click at [507, 93] on link "workspace_premium Become a Pro user" at bounding box center [610, 97] width 274 height 24
click at [749, 36] on button "Close" at bounding box center [753, 35] width 19 height 19
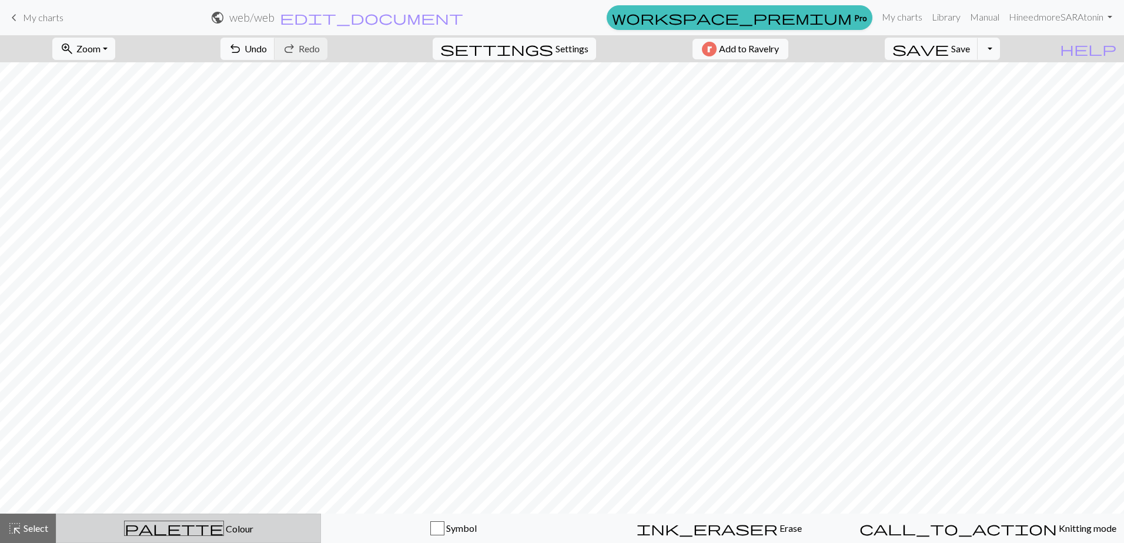
click at [180, 530] on span "palette" at bounding box center [174, 528] width 99 height 16
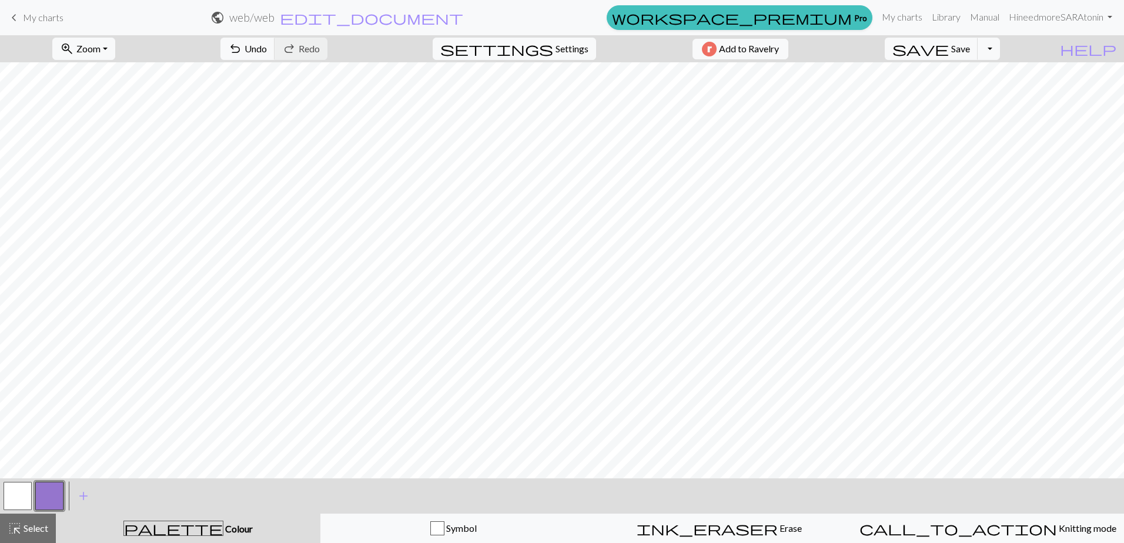
click at [11, 498] on button "button" at bounding box center [18, 496] width 28 height 28
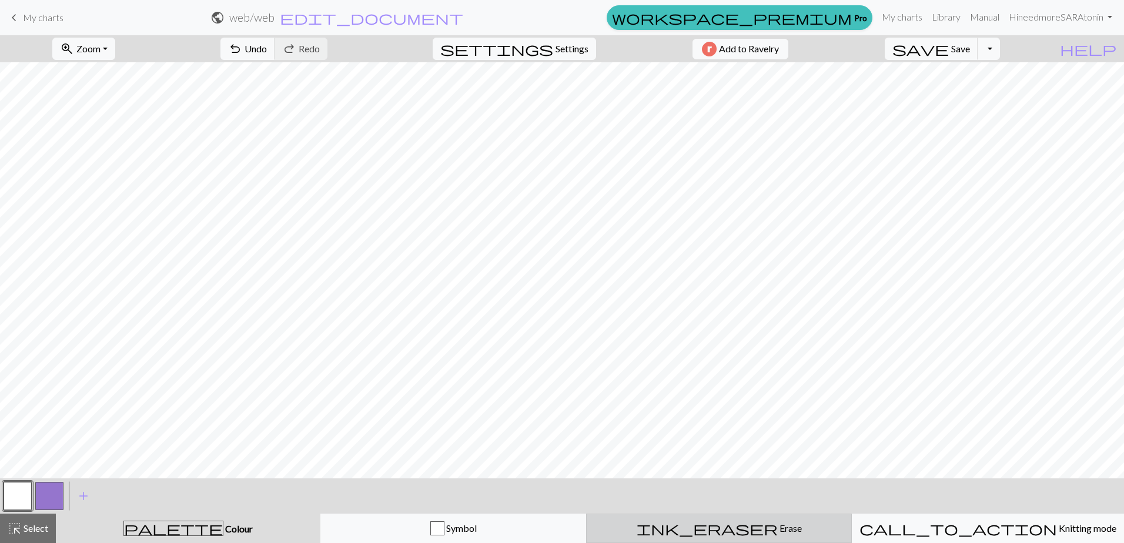
drag, startPoint x: 714, startPoint y: 534, endPoint x: 712, endPoint y: 520, distance: 14.2
click at [714, 533] on span "ink_eraser" at bounding box center [707, 528] width 141 height 16
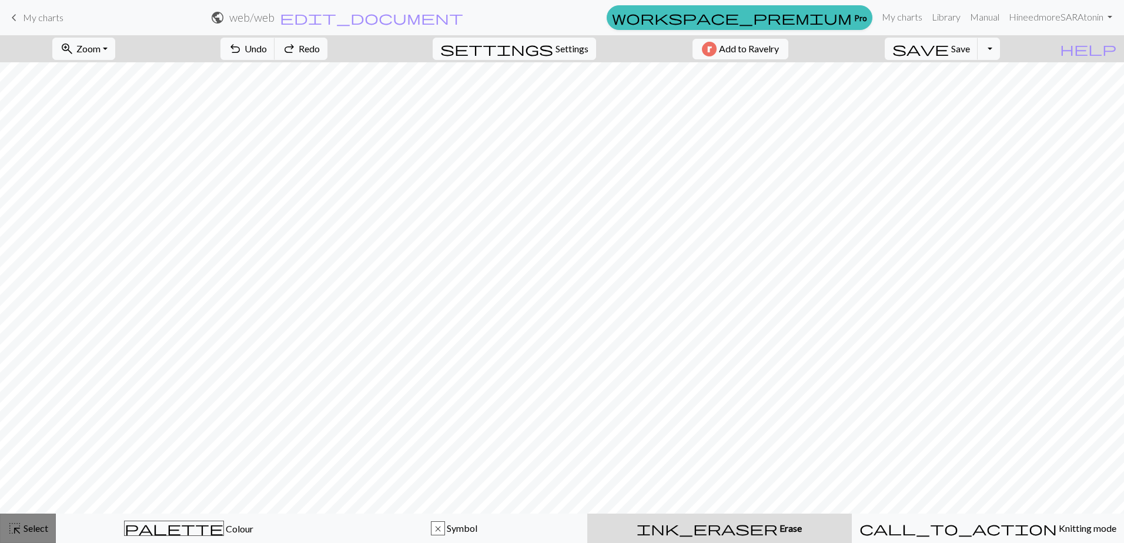
click at [14, 528] on span "highlight_alt" at bounding box center [15, 528] width 14 height 16
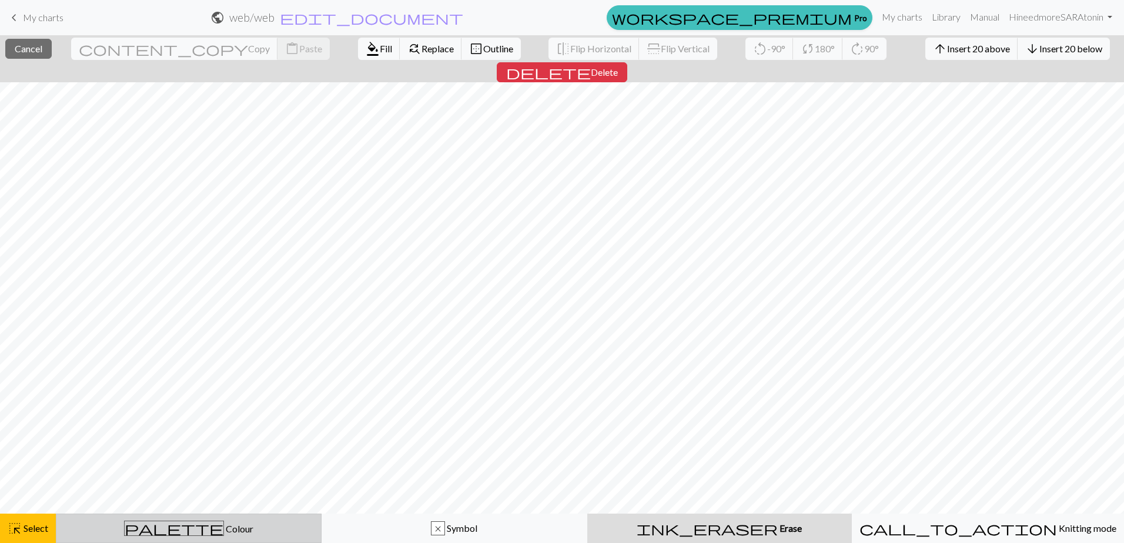
click at [125, 527] on div "palette Colour Colour" at bounding box center [188, 528] width 250 height 15
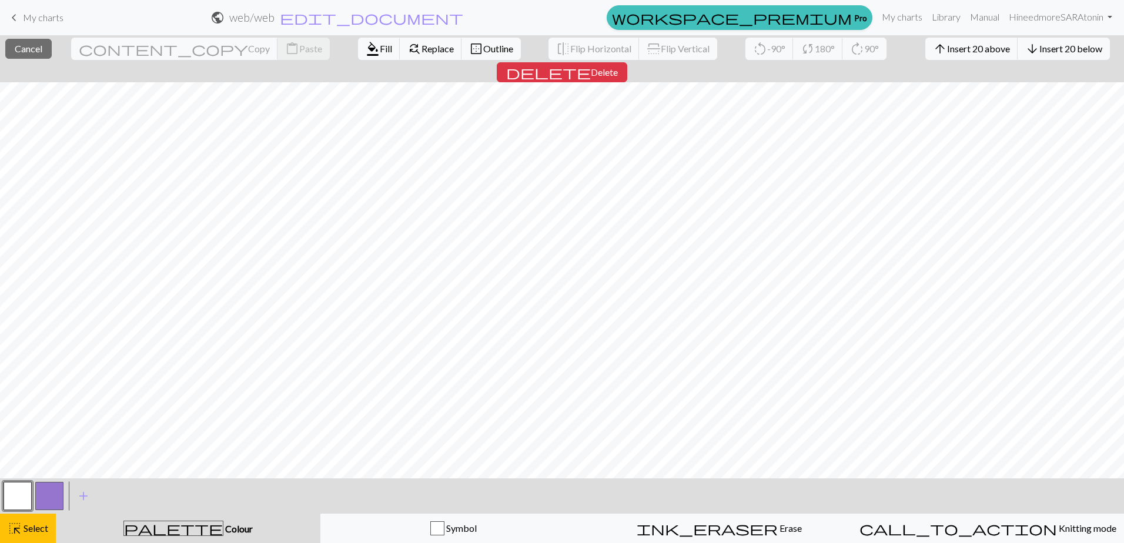
click at [16, 493] on button "button" at bounding box center [18, 496] width 28 height 28
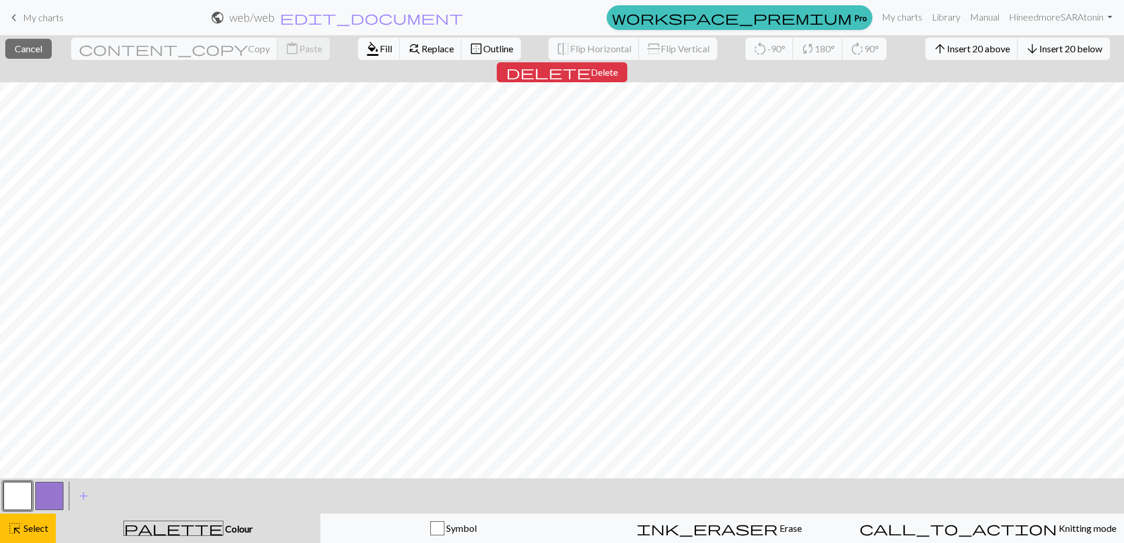
click at [17, 497] on button "button" at bounding box center [18, 496] width 28 height 28
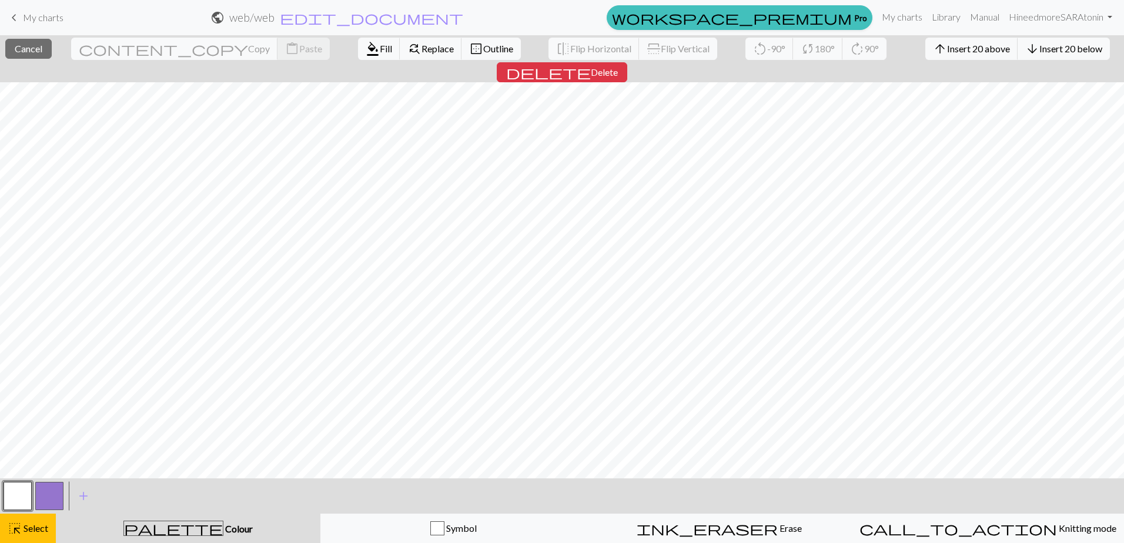
click at [15, 501] on button "button" at bounding box center [18, 496] width 28 height 28
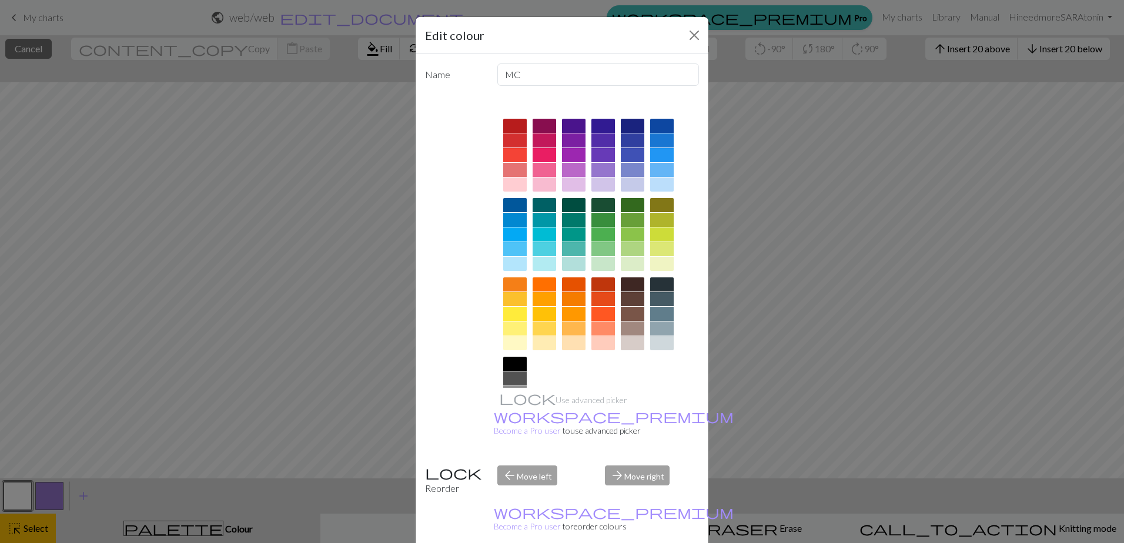
drag, startPoint x: 661, startPoint y: 522, endPoint x: 665, endPoint y: 534, distance: 12.7
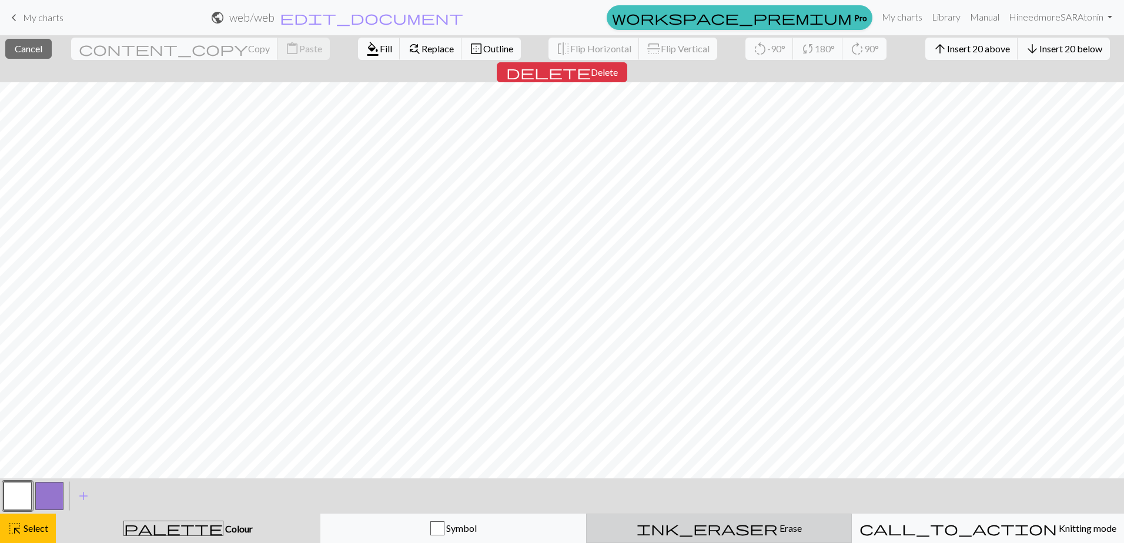
click at [712, 530] on span "ink_eraser" at bounding box center [707, 528] width 141 height 16
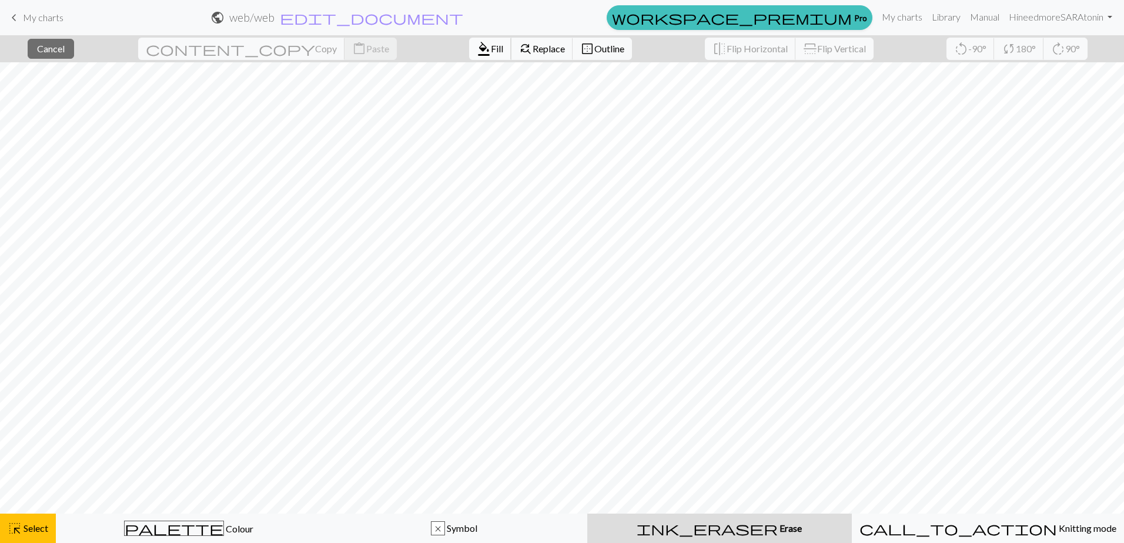
click at [491, 49] on span "Fill" at bounding box center [497, 48] width 12 height 11
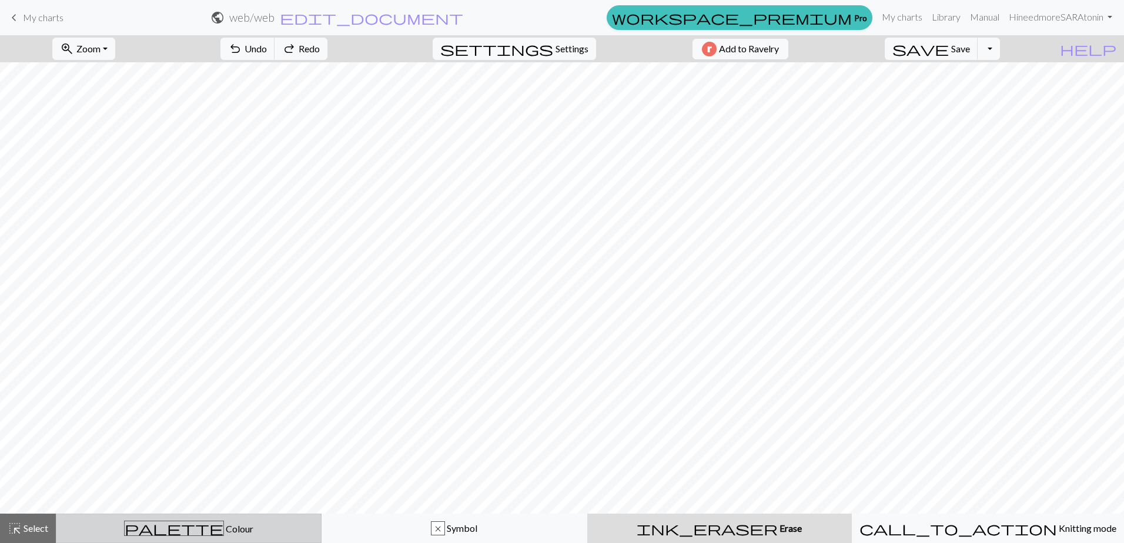
click at [156, 526] on div "palette Colour Colour" at bounding box center [188, 528] width 250 height 15
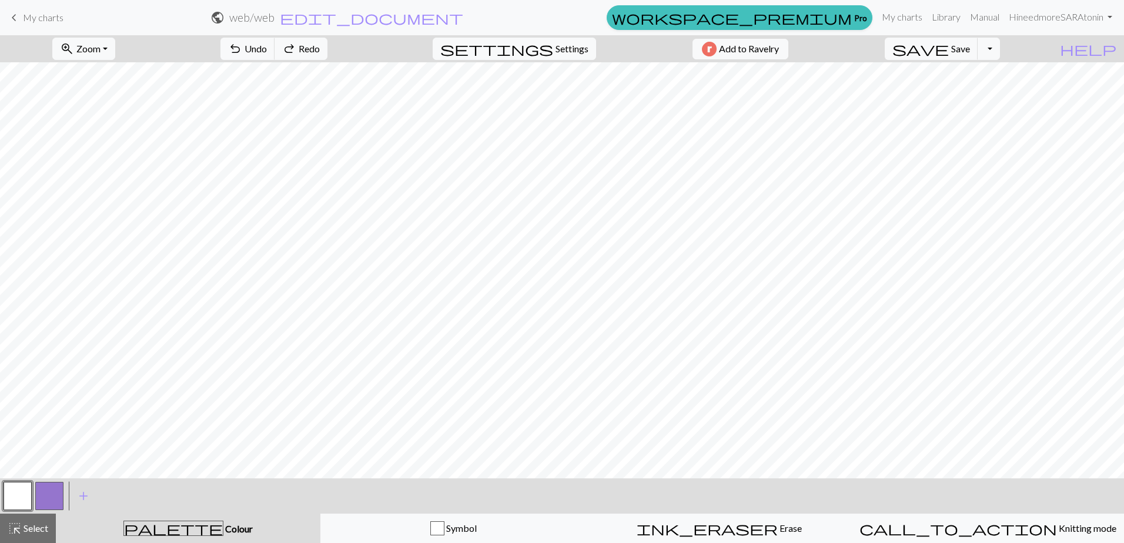
click at [13, 493] on button "button" at bounding box center [18, 496] width 28 height 28
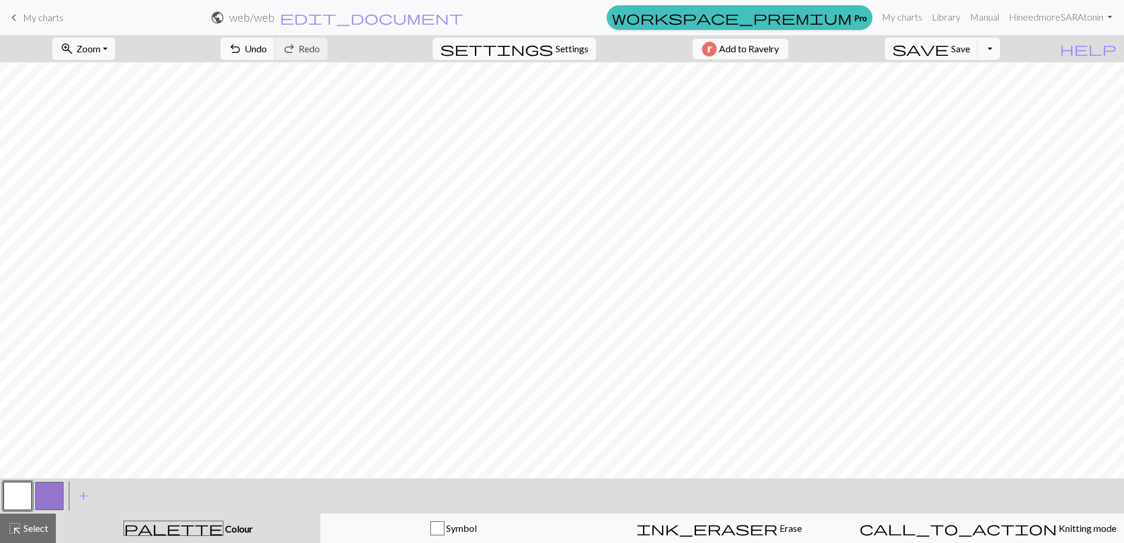
drag, startPoint x: 49, startPoint y: 495, endPoint x: 53, endPoint y: 481, distance: 14.0
click at [49, 492] on button "button" at bounding box center [49, 496] width 28 height 28
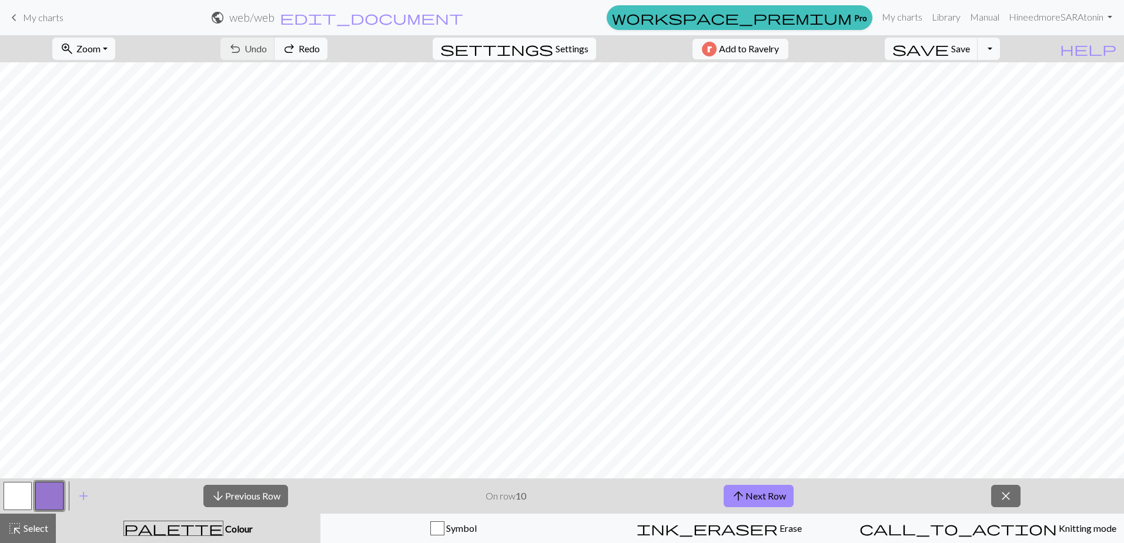
click at [558, 50] on span "Settings" at bounding box center [571, 49] width 33 height 14
select select "aran"
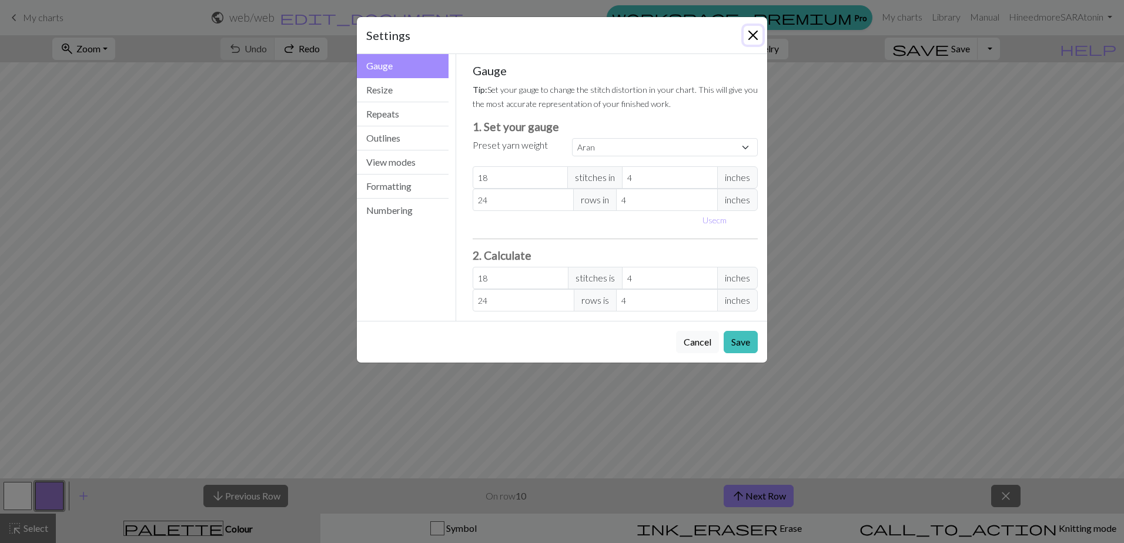
click at [746, 28] on button "Close" at bounding box center [753, 35] width 19 height 19
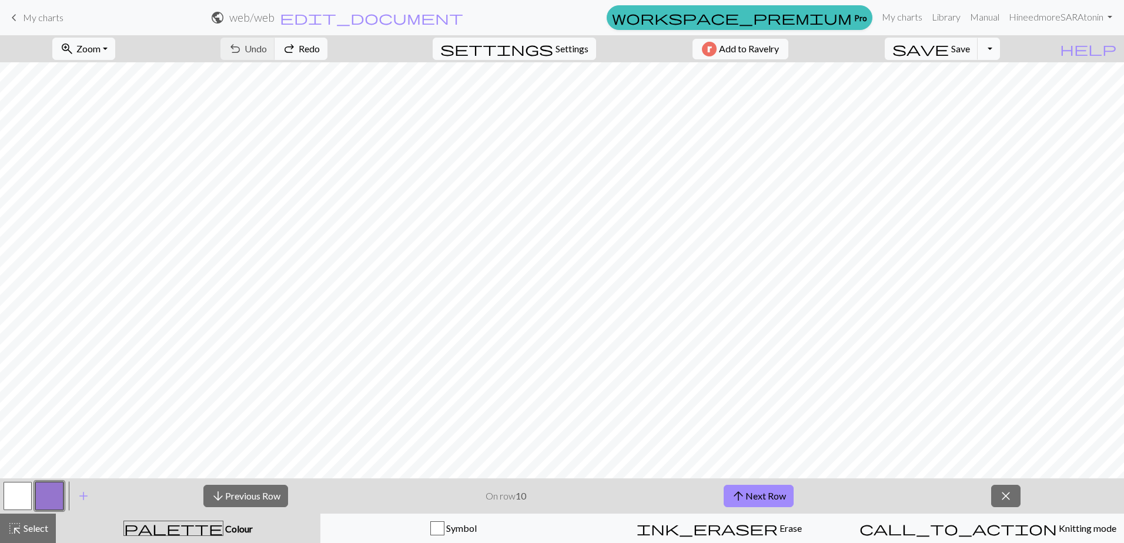
click at [1000, 48] on button "Toggle Dropdown" at bounding box center [988, 49] width 22 height 22
click at [42, 26] on link "keyboard_arrow_left My charts" at bounding box center [35, 18] width 56 height 20
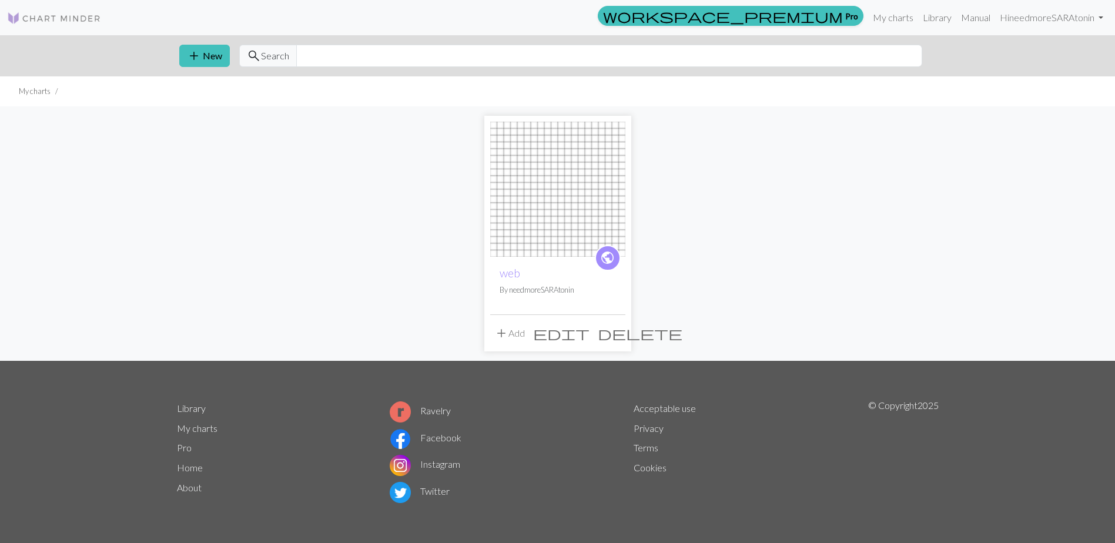
click at [614, 333] on span "delete" at bounding box center [640, 333] width 85 height 16
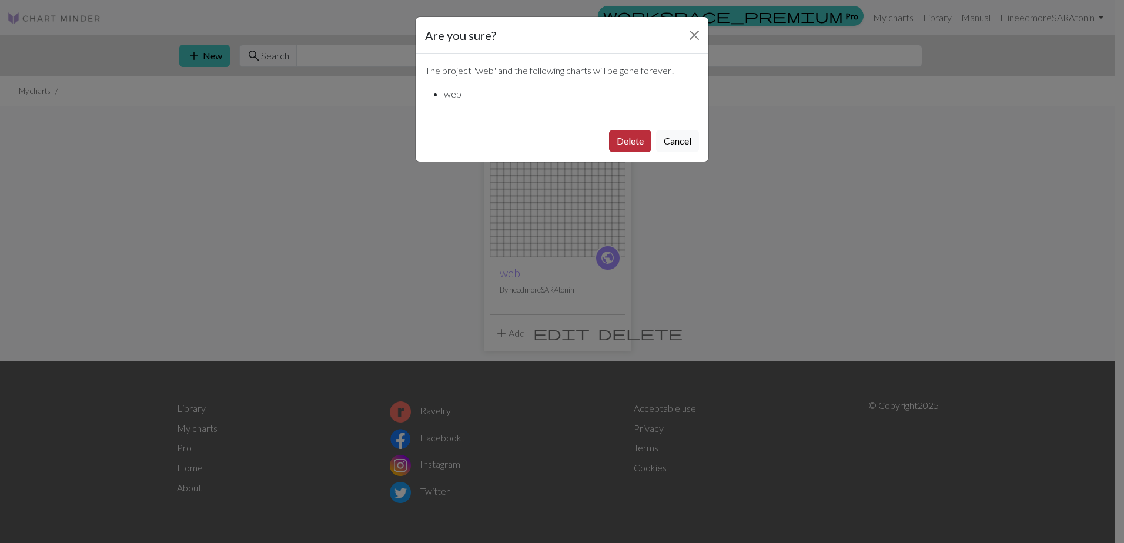
click at [631, 142] on button "Delete" at bounding box center [630, 141] width 42 height 22
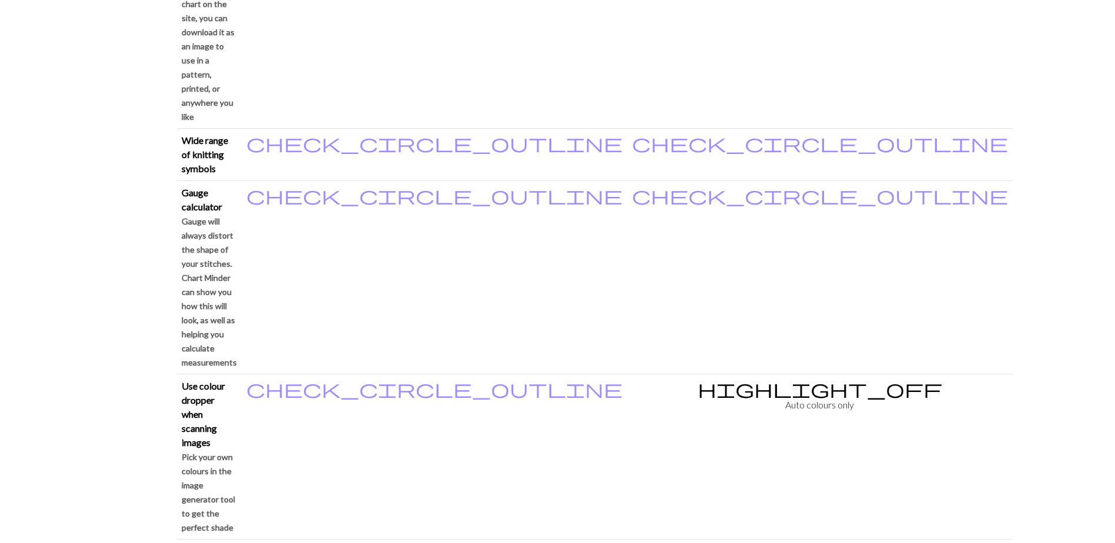
scroll to position [999, 0]
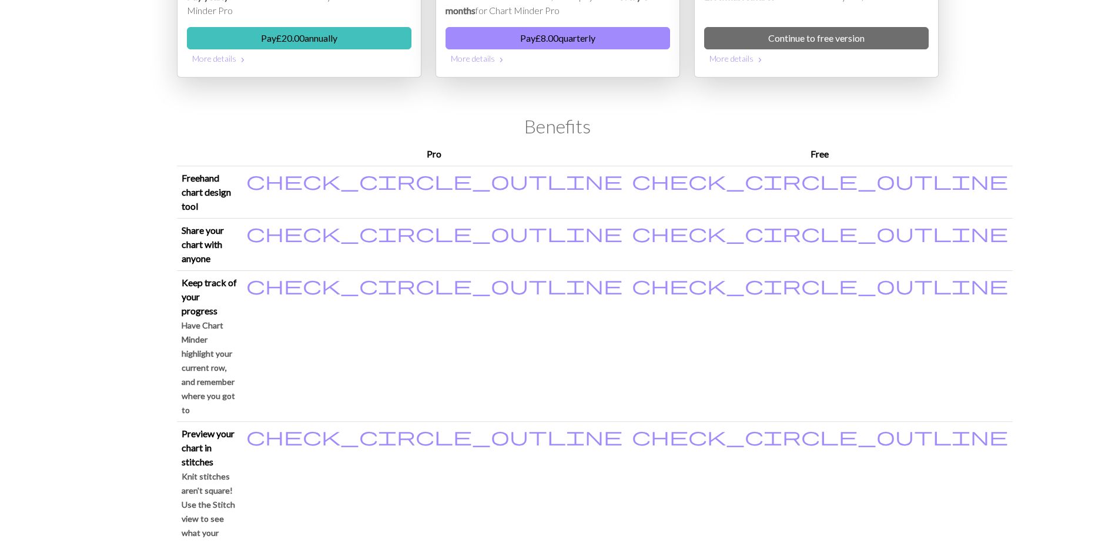
scroll to position [117, 0]
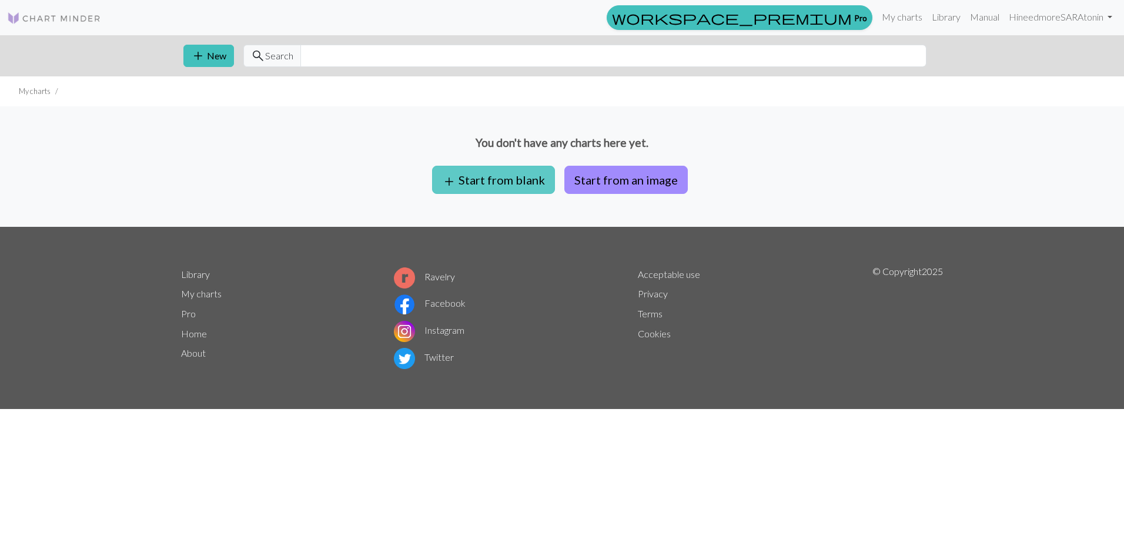
click at [521, 178] on button "add Start from blank" at bounding box center [493, 180] width 123 height 28
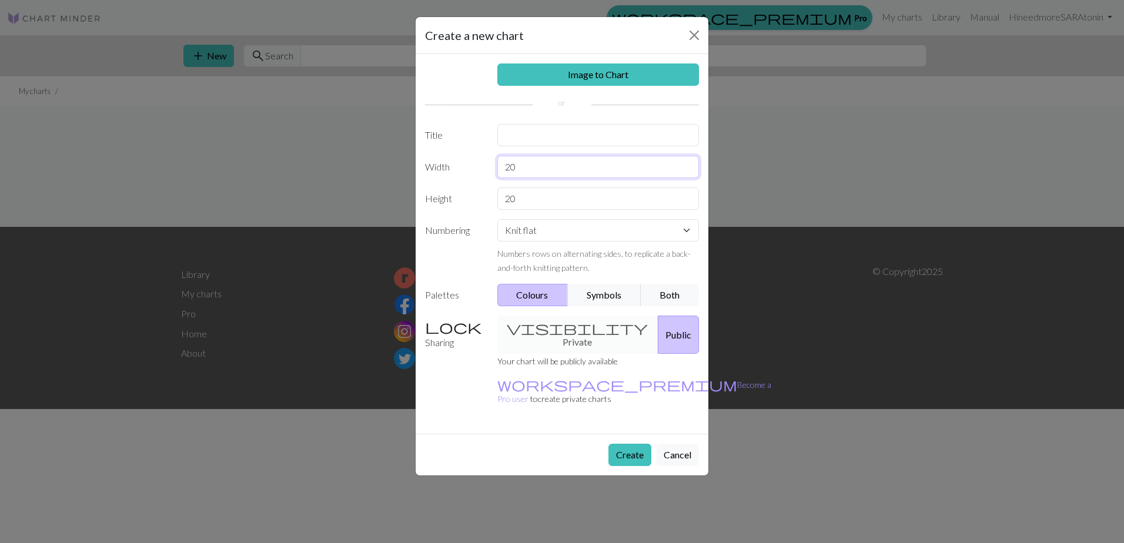
drag, startPoint x: 535, startPoint y: 173, endPoint x: 396, endPoint y: 163, distance: 139.7
click at [396, 163] on div "Create a new chart Image to Chart Title Width 20 Height 20 Numbering Knit flat …" at bounding box center [562, 271] width 1124 height 543
type input "16"
click at [617, 444] on button "Create" at bounding box center [629, 455] width 43 height 22
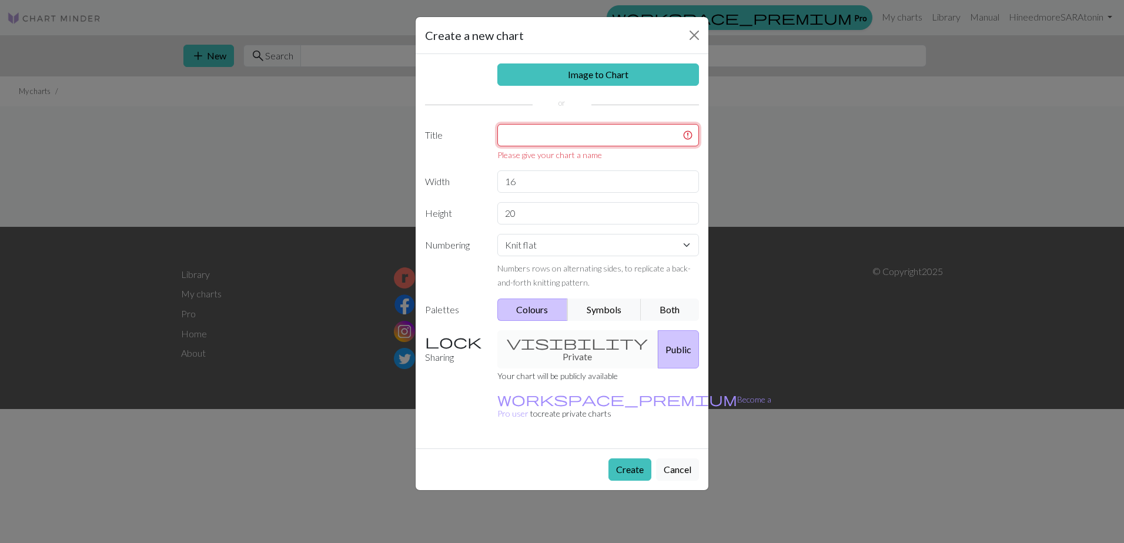
click at [522, 128] on input "text" at bounding box center [598, 135] width 202 height 22
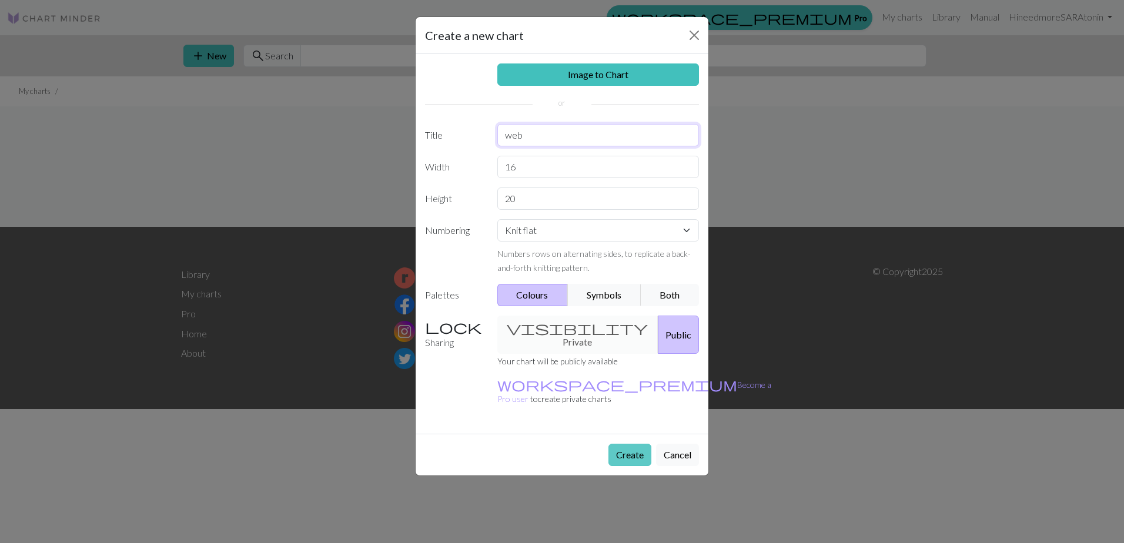
type input "web"
click at [627, 444] on button "Create" at bounding box center [629, 455] width 43 height 22
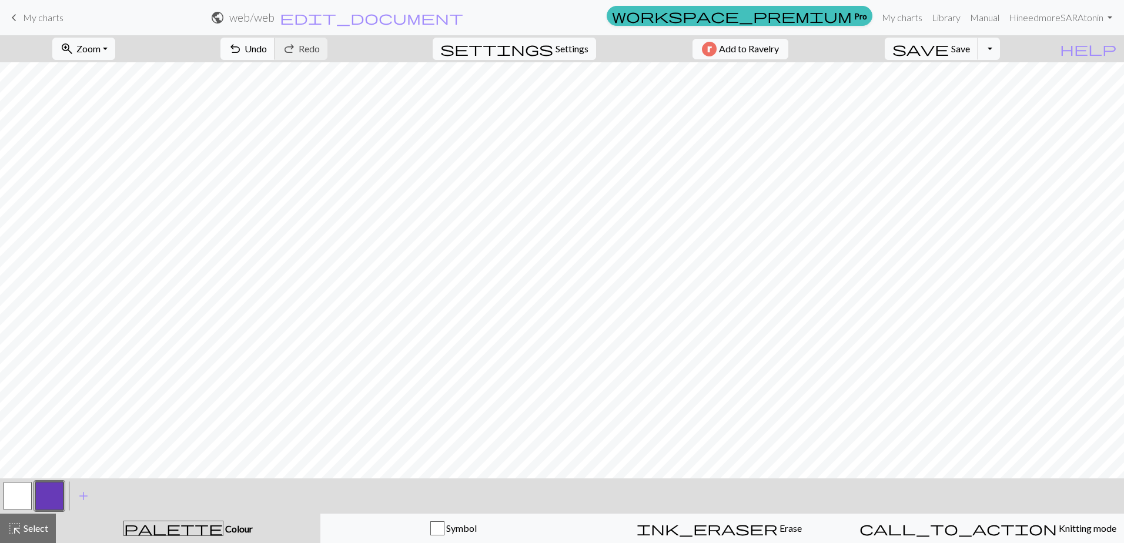
click at [242, 49] on span "undo" at bounding box center [235, 49] width 14 height 16
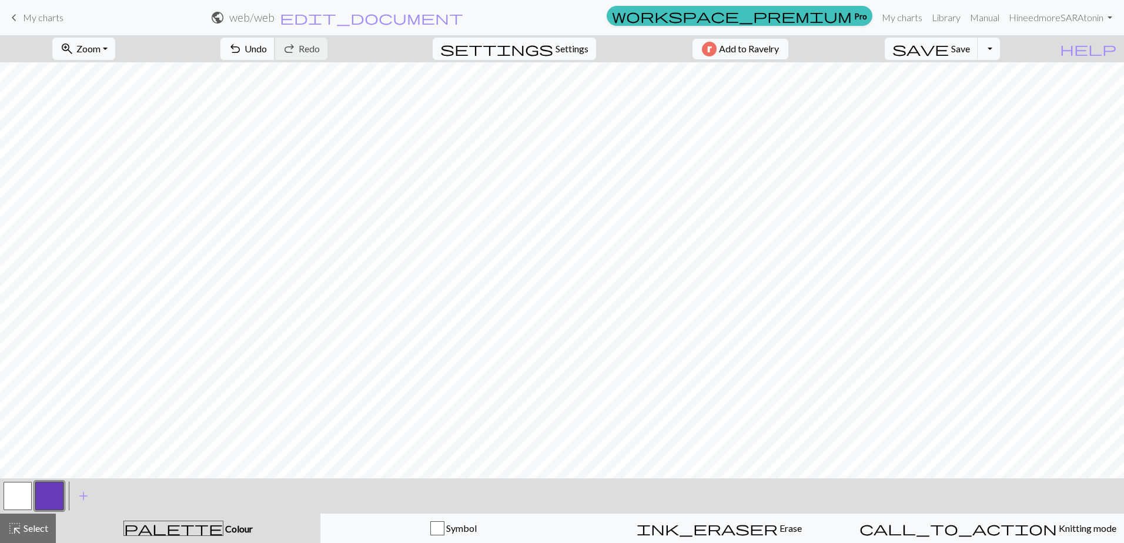
click at [275, 45] on button "undo Undo Undo" at bounding box center [247, 49] width 55 height 22
